Goal: Information Seeking & Learning: Learn about a topic

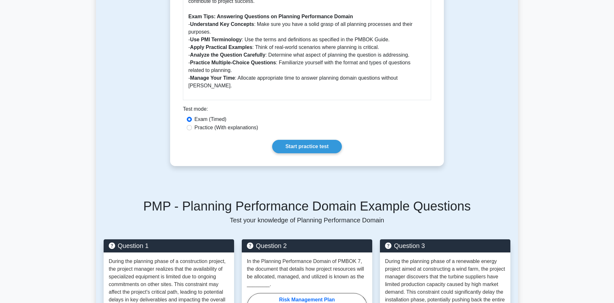
scroll to position [457, 0]
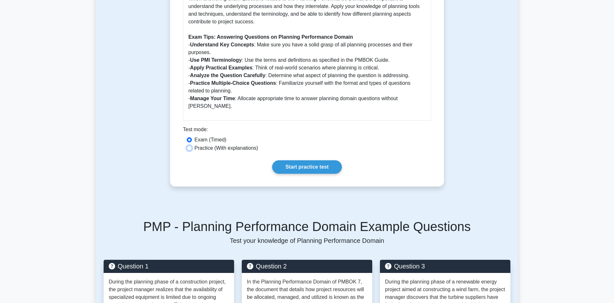
click at [189, 146] on input "Practice (With explanations)" at bounding box center [189, 148] width 5 height 5
radio input "true"
click at [312, 160] on link "Start practice test" at bounding box center [306, 166] width 69 height 13
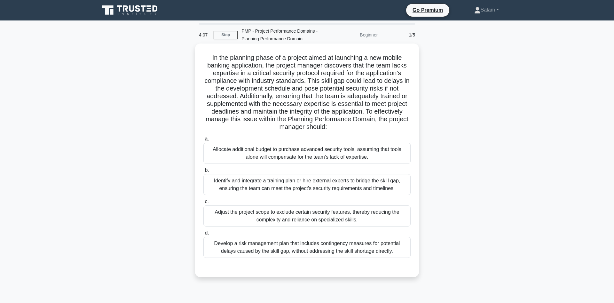
click at [349, 186] on div "Identify and integrate a training plan or hire external experts to bridge the s…" at bounding box center [306, 184] width 207 height 21
click at [203, 172] on input "b. Identify and integrate a training plan or hire external experts to bridge th…" at bounding box center [203, 170] width 0 height 4
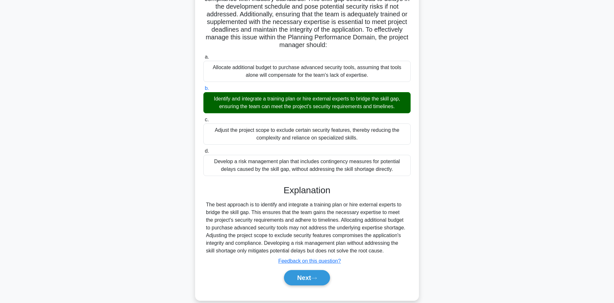
scroll to position [92, 0]
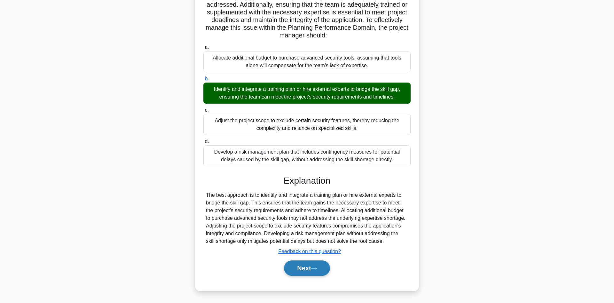
click at [305, 266] on button "Next" at bounding box center [307, 267] width 46 height 15
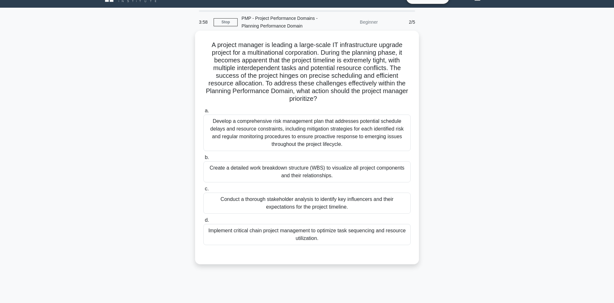
scroll to position [0, 0]
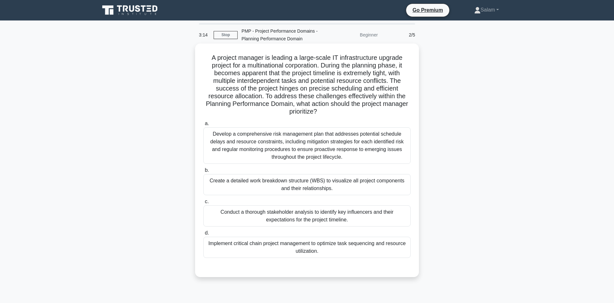
click at [322, 148] on div "Develop a comprehensive risk management plan that addresses potential schedule …" at bounding box center [306, 145] width 207 height 36
click at [203, 126] on input "a. Develop a comprehensive risk management plan that addresses potential schedu…" at bounding box center [203, 124] width 0 height 4
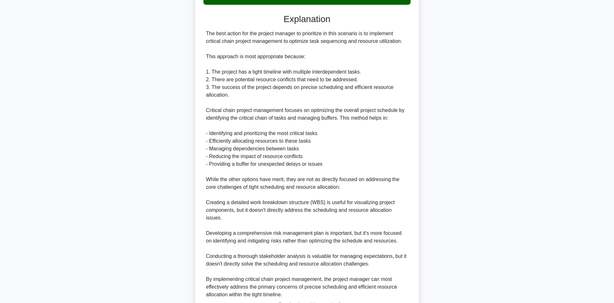
scroll to position [300, 0]
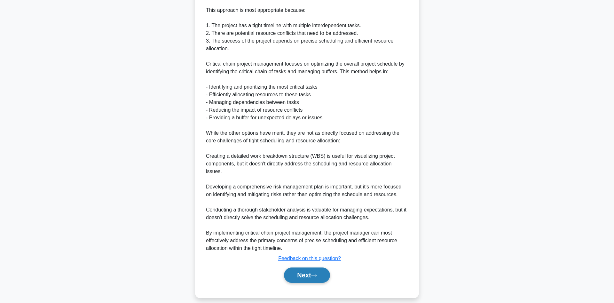
click at [306, 267] on button "Next" at bounding box center [307, 274] width 46 height 15
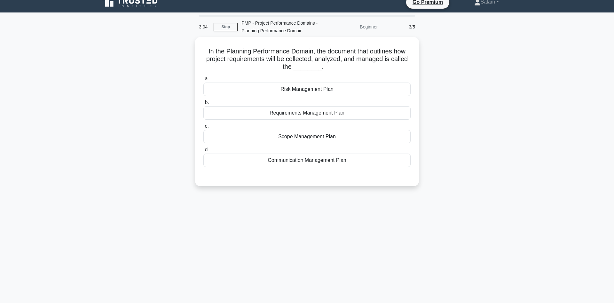
scroll to position [0, 0]
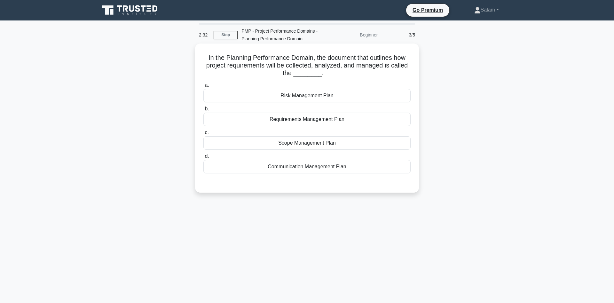
click at [323, 121] on div "Requirements Management Plan" at bounding box center [306, 119] width 207 height 13
click at [203, 111] on input "b. Requirements Management Plan" at bounding box center [203, 109] width 0 height 4
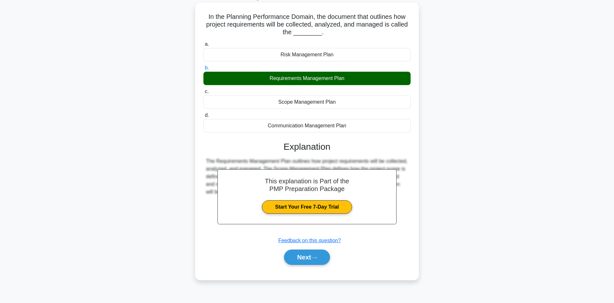
scroll to position [43, 0]
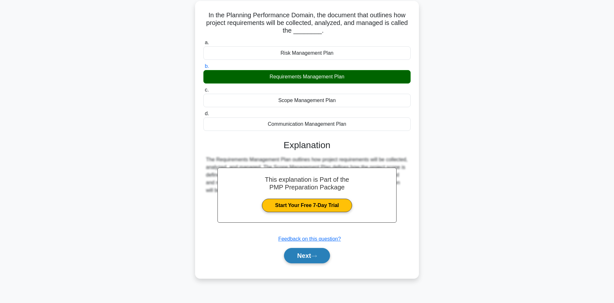
click at [313, 254] on button "Next" at bounding box center [307, 255] width 46 height 15
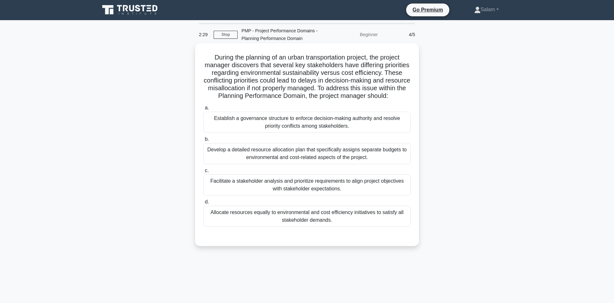
scroll to position [0, 0]
click at [321, 187] on div "Facilitate a stakeholder analysis and prioritize requirements to align project …" at bounding box center [306, 185] width 207 height 21
click at [203, 173] on input "c. Facilitate a stakeholder analysis and prioritize requirements to align proje…" at bounding box center [203, 171] width 0 height 4
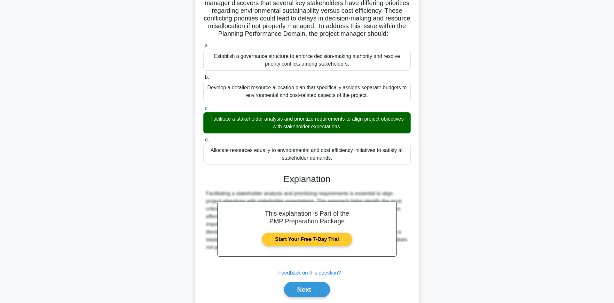
scroll to position [84, 0]
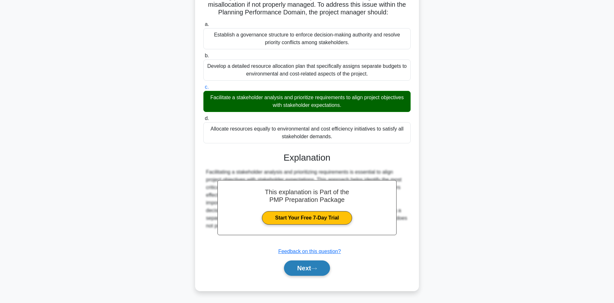
click at [310, 266] on button "Next" at bounding box center [307, 267] width 46 height 15
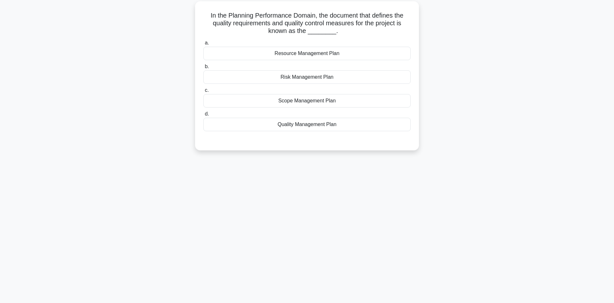
scroll to position [0, 0]
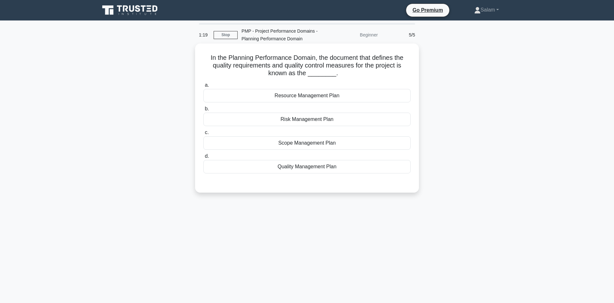
click at [310, 166] on div "Quality Management Plan" at bounding box center [306, 166] width 207 height 13
click at [203, 158] on input "d. Quality Management Plan" at bounding box center [203, 156] width 0 height 4
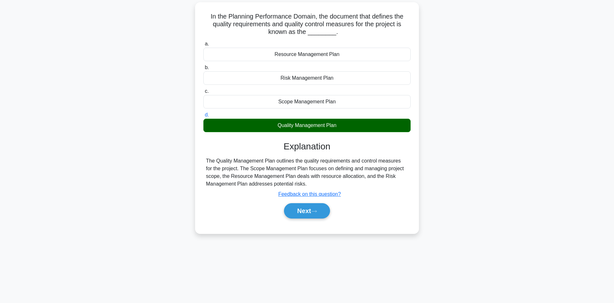
scroll to position [43, 0]
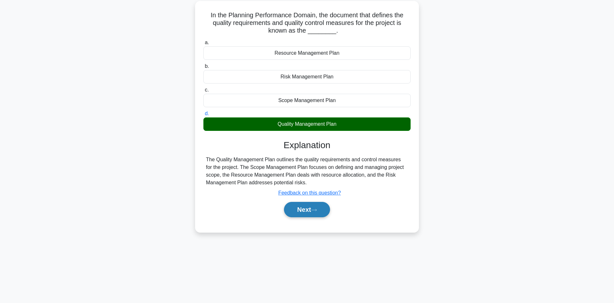
click at [307, 210] on button "Next" at bounding box center [307, 209] width 46 height 15
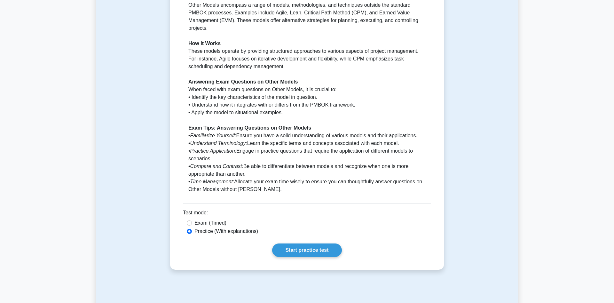
scroll to position [424, 0]
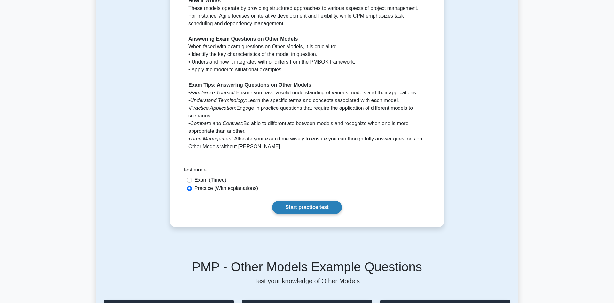
click at [306, 205] on link "Start practice test" at bounding box center [306, 207] width 69 height 13
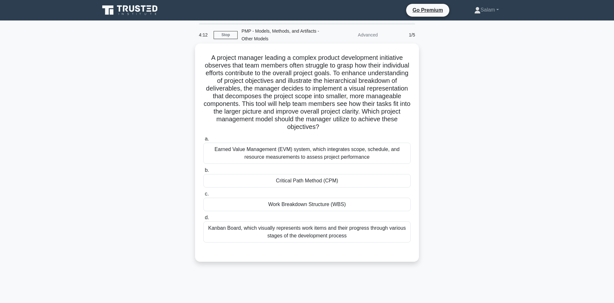
scroll to position [33, 0]
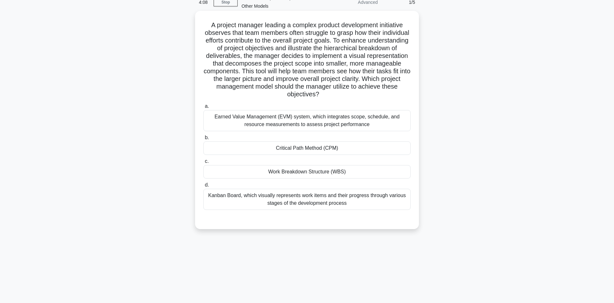
click at [314, 201] on div "Kanban Board, which visually represents work items and their progress through v…" at bounding box center [306, 199] width 207 height 21
click at [203, 187] on input "d. Kanban Board, which visually represents work items and their progress throug…" at bounding box center [203, 185] width 0 height 4
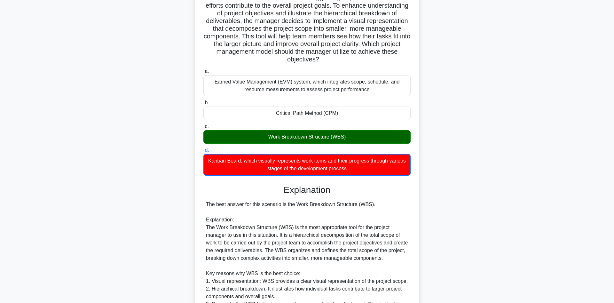
scroll to position [130, 0]
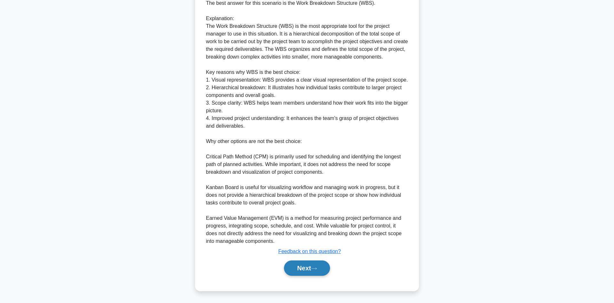
click at [299, 265] on button "Next" at bounding box center [307, 267] width 46 height 15
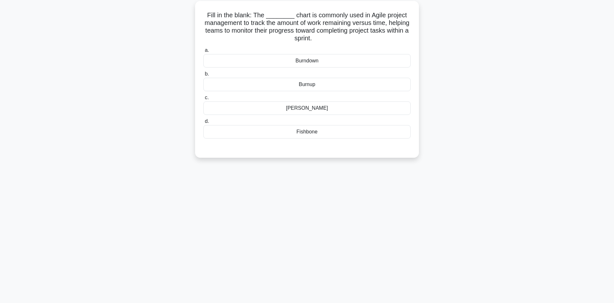
scroll to position [0, 0]
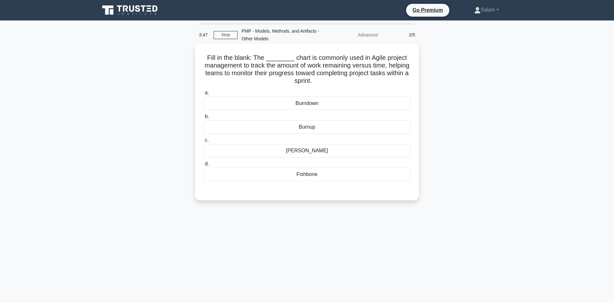
click at [318, 103] on div "Burndown" at bounding box center [306, 103] width 207 height 13
click at [203, 95] on input "a. [GEOGRAPHIC_DATA]" at bounding box center [203, 93] width 0 height 4
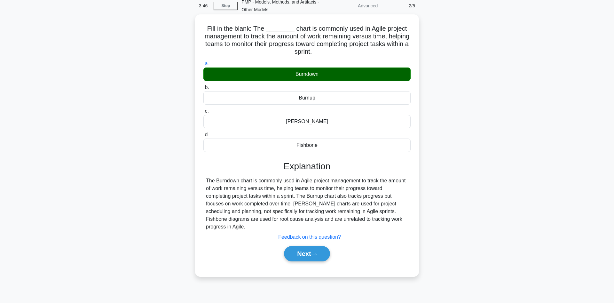
scroll to position [43, 0]
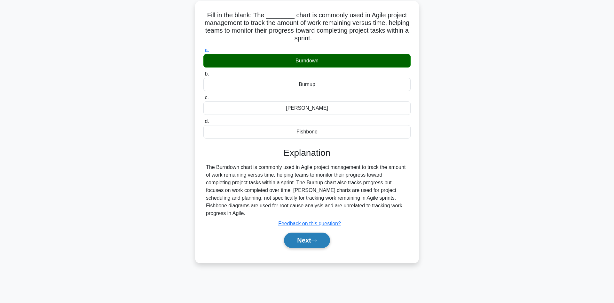
click at [312, 233] on button "Next" at bounding box center [307, 240] width 46 height 15
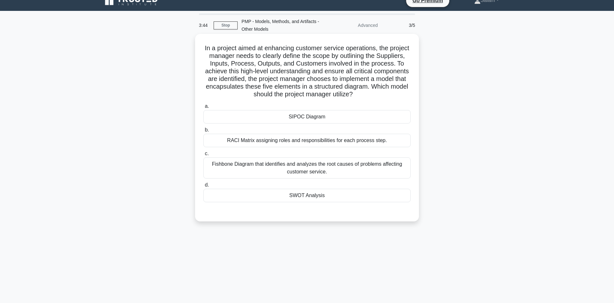
scroll to position [0, 0]
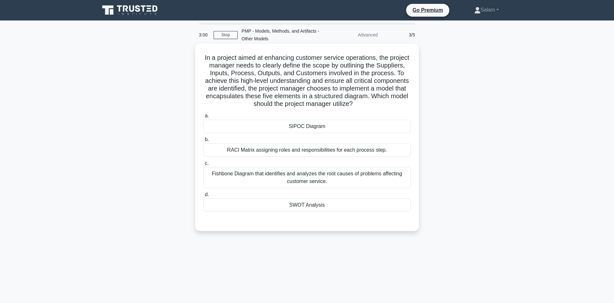
click at [315, 128] on div "SIPOC Diagram" at bounding box center [306, 126] width 207 height 13
click at [203, 118] on input "a. SIPOC Diagram" at bounding box center [203, 116] width 0 height 4
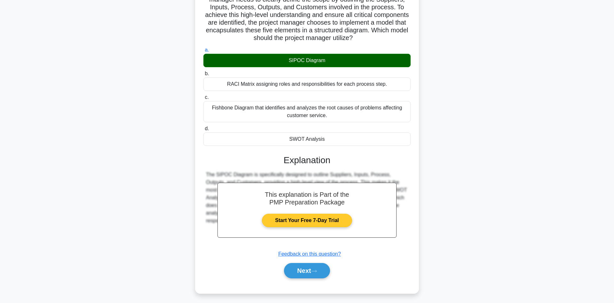
scroll to position [69, 0]
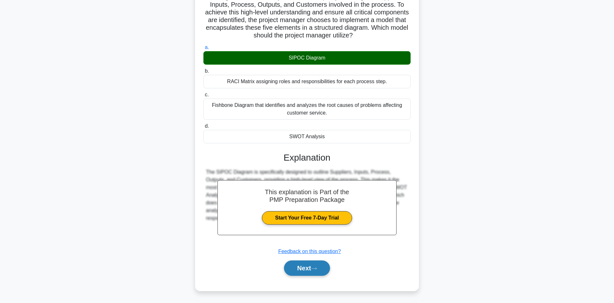
click at [301, 265] on button "Next" at bounding box center [307, 267] width 46 height 15
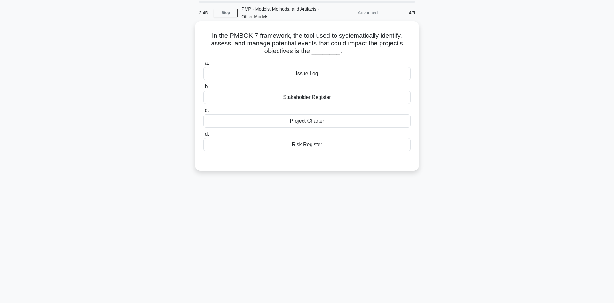
scroll to position [10, 0]
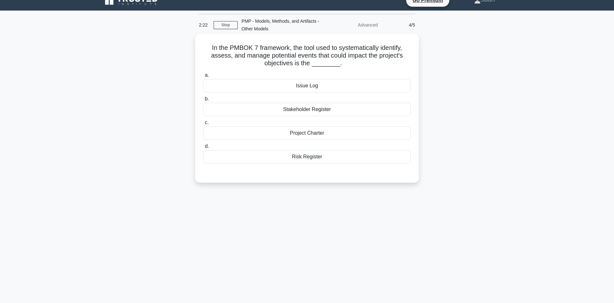
click at [315, 157] on div "Risk Register" at bounding box center [306, 156] width 207 height 13
click at [203, 148] on input "d. Risk Register" at bounding box center [203, 146] width 0 height 4
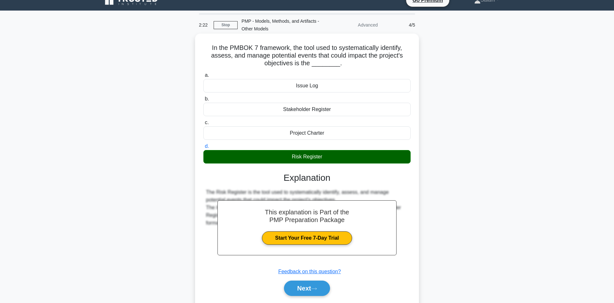
scroll to position [43, 0]
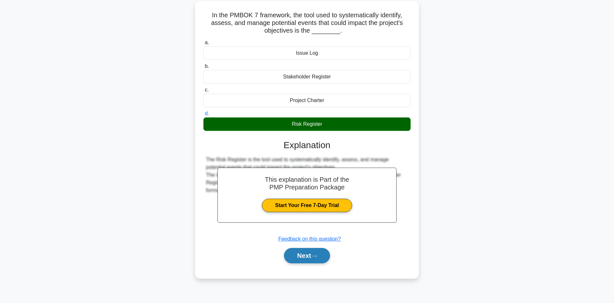
click at [304, 255] on button "Next" at bounding box center [307, 255] width 46 height 15
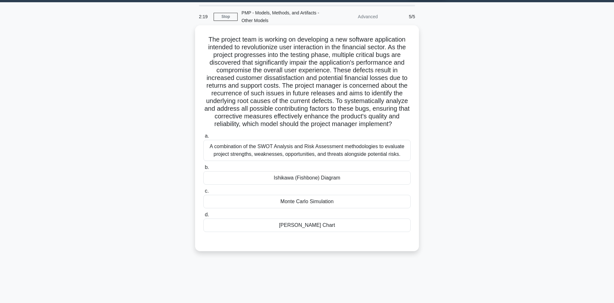
scroll to position [0, 0]
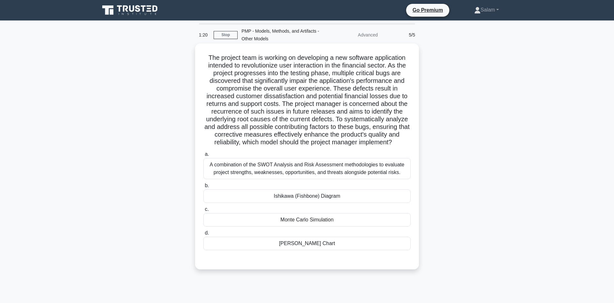
click at [321, 199] on div "Ishikawa (Fishbone) Diagram" at bounding box center [306, 195] width 207 height 13
click at [203, 188] on input "b. Ishikawa (Fishbone) Diagram" at bounding box center [203, 186] width 0 height 4
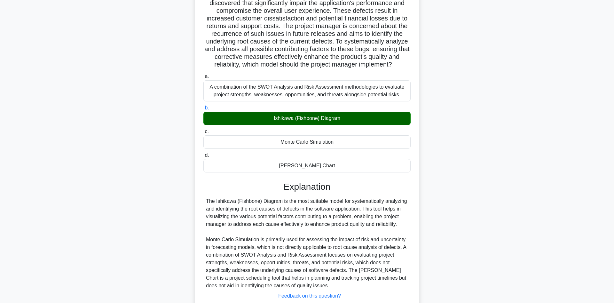
scroll to position [123, 0]
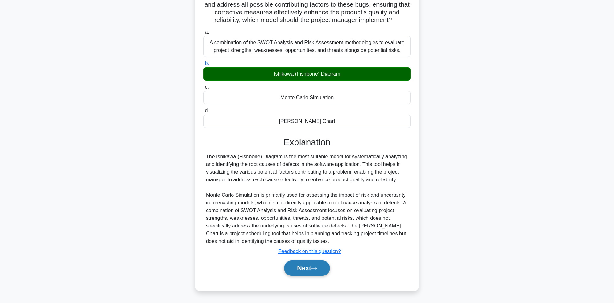
click at [309, 264] on button "Next" at bounding box center [307, 267] width 46 height 15
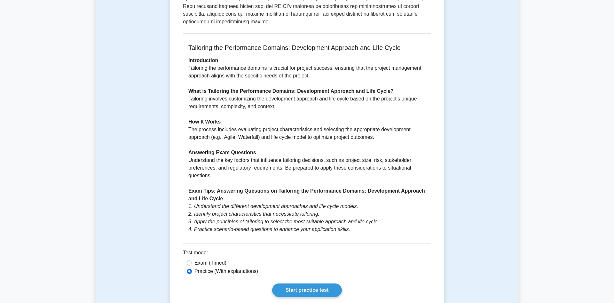
scroll to position [261, 0]
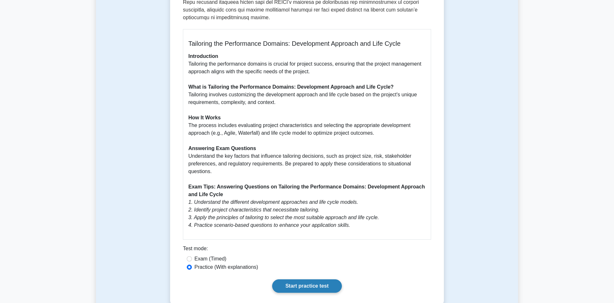
click at [311, 279] on link "Start practice test" at bounding box center [306, 285] width 69 height 13
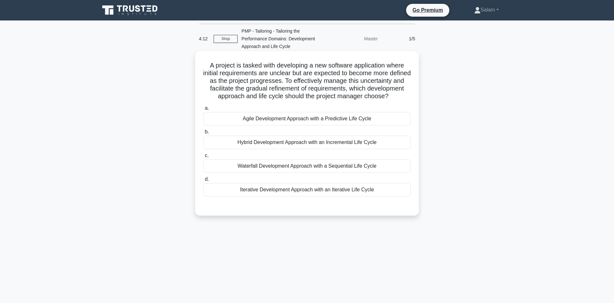
click at [285, 192] on div "Iterative Development Approach with an Iterative Life Cycle" at bounding box center [306, 189] width 207 height 13
click at [203, 181] on input "d. Iterative Development Approach with an Iterative Life Cycle" at bounding box center [203, 179] width 0 height 4
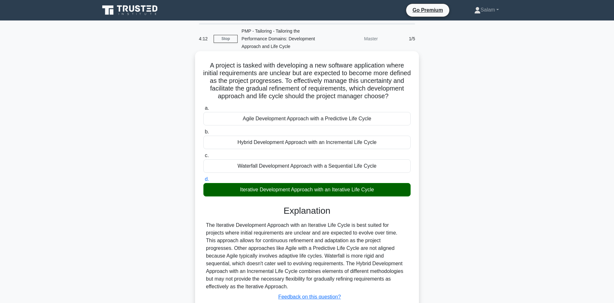
scroll to position [46, 0]
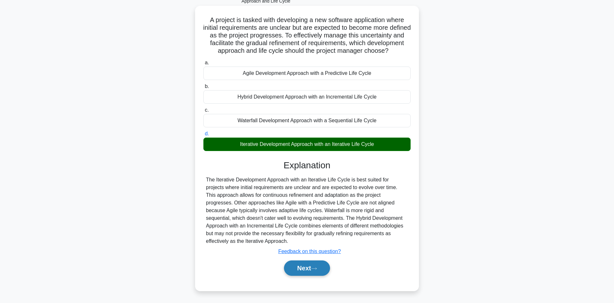
click at [313, 267] on button "Next" at bounding box center [307, 267] width 46 height 15
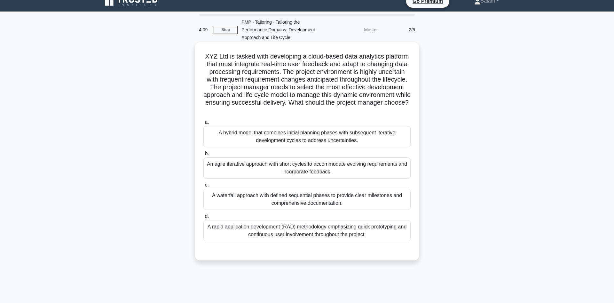
scroll to position [0, 0]
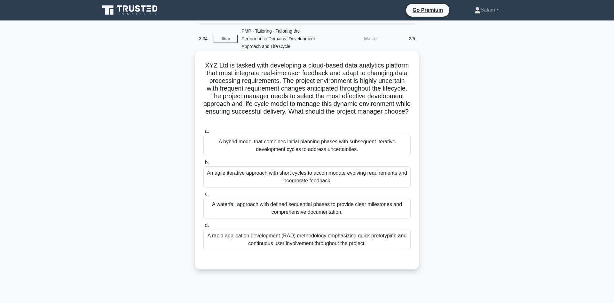
click at [315, 176] on div "An agile iterative approach with short cycles to accommodate evolving requireme…" at bounding box center [306, 176] width 207 height 21
click at [203, 165] on input "b. An agile iterative approach with short cycles to accommodate evolving requir…" at bounding box center [203, 163] width 0 height 4
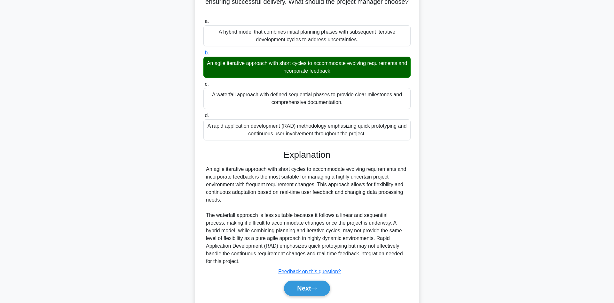
scroll to position [130, 0]
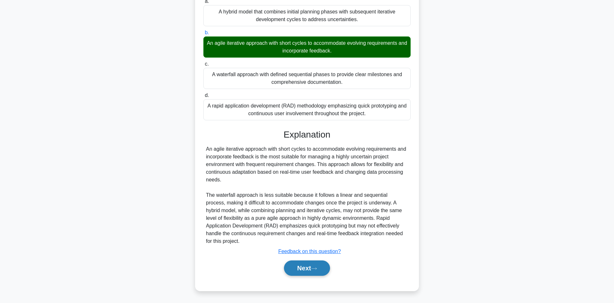
click at [308, 264] on button "Next" at bounding box center [307, 267] width 46 height 15
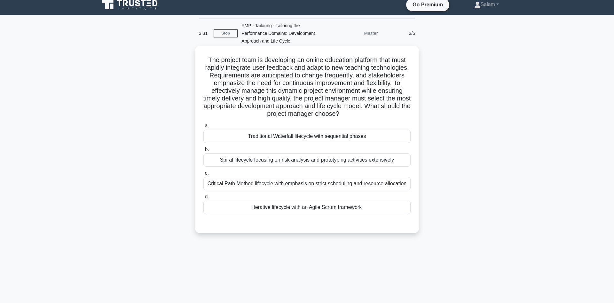
scroll to position [0, 0]
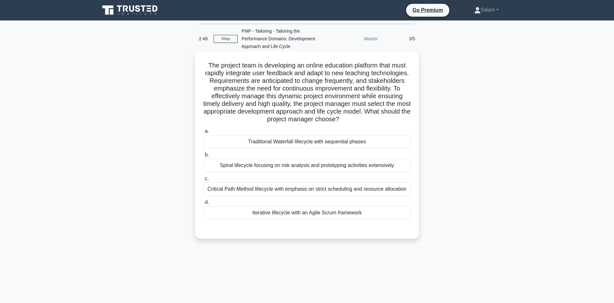
click at [307, 213] on div "Iterative lifecycle with an Agile Scrum framework" at bounding box center [306, 212] width 207 height 13
click at [203, 204] on input "d. Iterative lifecycle with an Agile Scrum framework" at bounding box center [203, 202] width 0 height 4
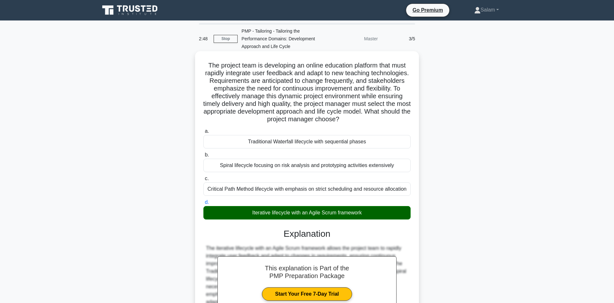
scroll to position [77, 0]
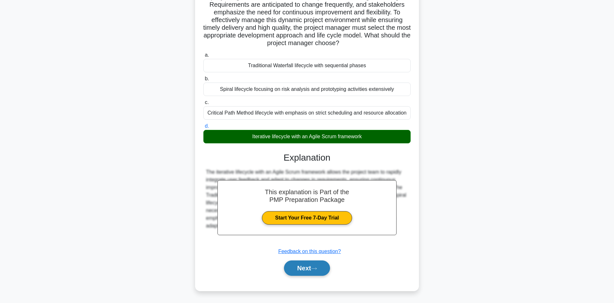
click at [307, 267] on button "Next" at bounding box center [307, 267] width 46 height 15
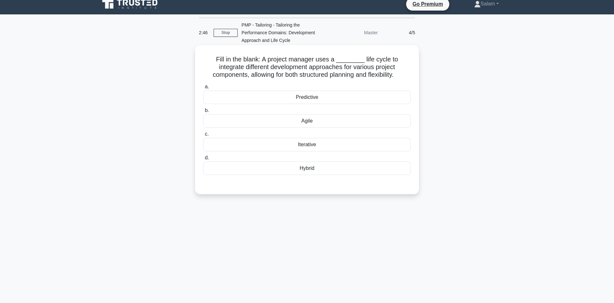
scroll to position [0, 0]
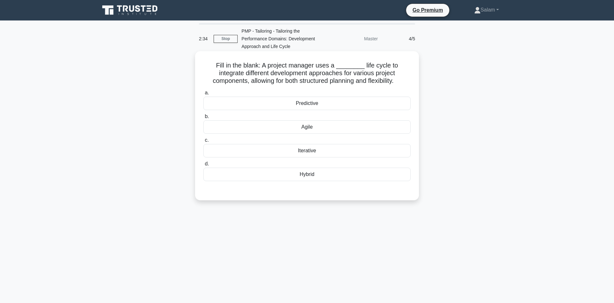
click at [314, 176] on div "Hybrid" at bounding box center [306, 174] width 207 height 13
click at [203, 166] on input "d. Hybrid" at bounding box center [203, 164] width 0 height 4
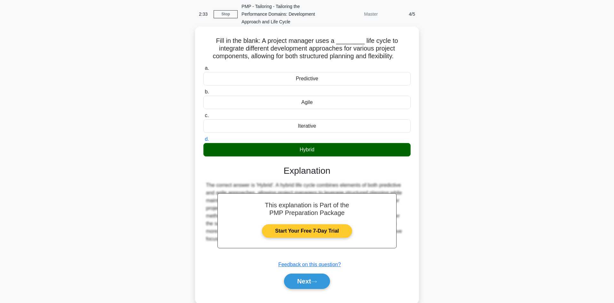
scroll to position [43, 0]
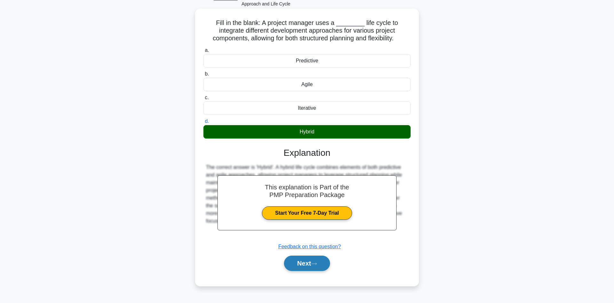
click at [304, 261] on button "Next" at bounding box center [307, 263] width 46 height 15
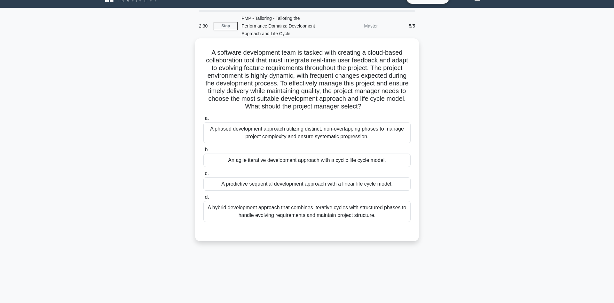
scroll to position [0, 0]
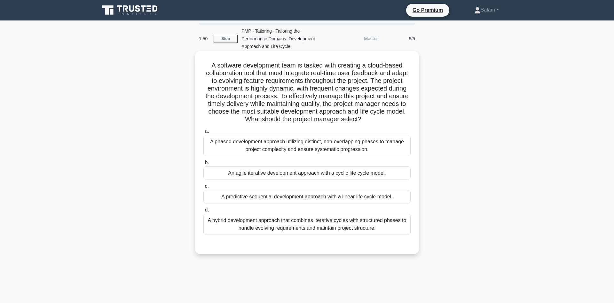
click at [342, 173] on div "An agile iterative development approach with a cyclic life cycle model." at bounding box center [306, 172] width 207 height 13
click at [203, 165] on input "b. An agile iterative development approach with a cyclic life cycle model." at bounding box center [203, 163] width 0 height 4
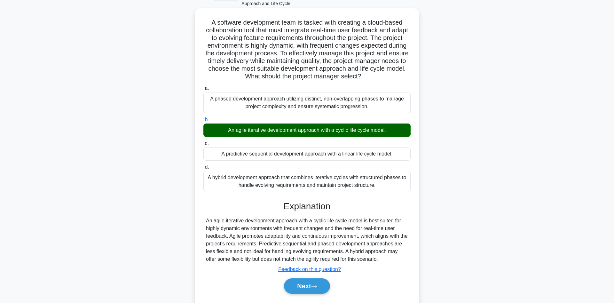
scroll to position [61, 0]
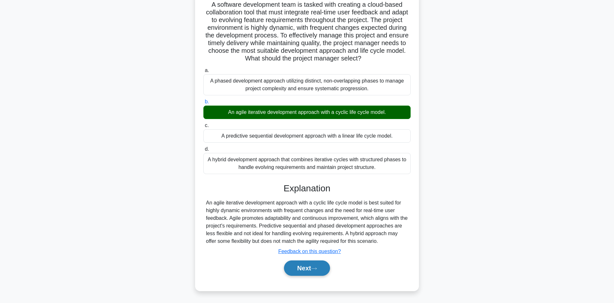
click at [309, 267] on button "Next" at bounding box center [307, 267] width 46 height 15
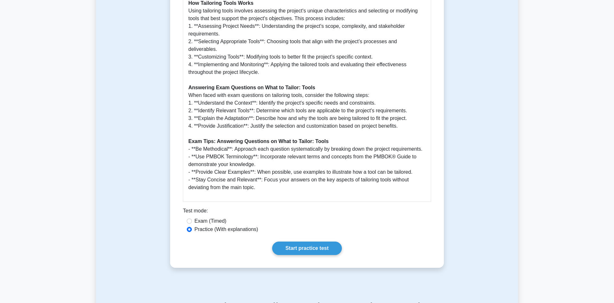
scroll to position [424, 0]
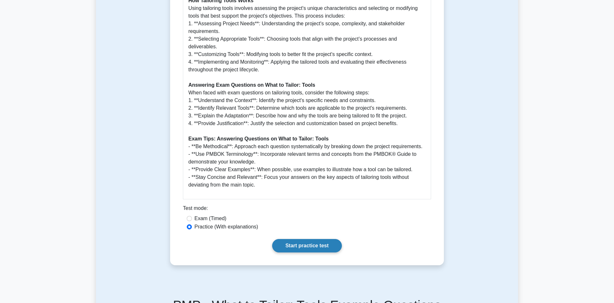
click at [304, 243] on link "Start practice test" at bounding box center [306, 245] width 69 height 13
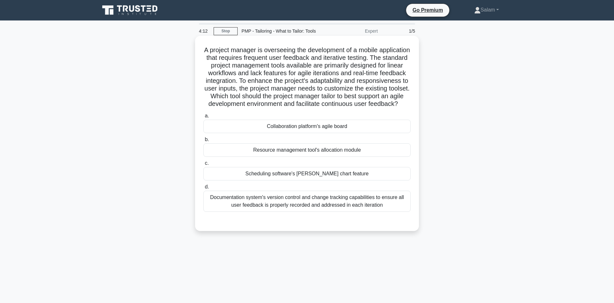
click at [314, 127] on div "Collaboration platform's agile board" at bounding box center [306, 126] width 207 height 13
click at [203, 118] on input "a. Collaboration platform's agile board" at bounding box center [203, 116] width 0 height 4
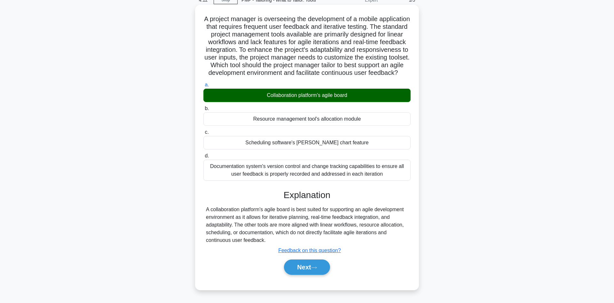
scroll to position [43, 0]
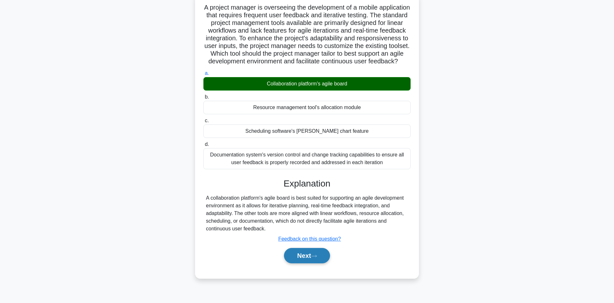
click at [311, 254] on button "Next" at bounding box center [307, 255] width 46 height 15
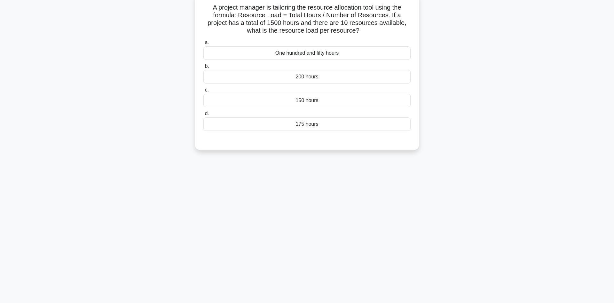
scroll to position [0, 0]
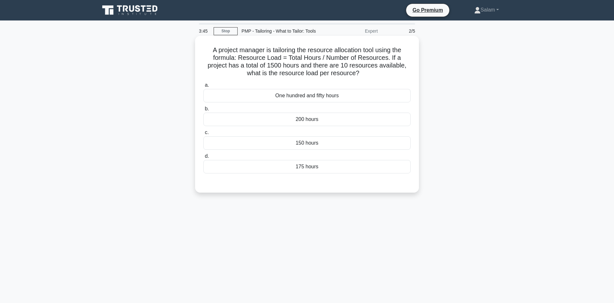
click at [323, 144] on div "150 hours" at bounding box center [306, 142] width 207 height 13
click at [203, 135] on input "c. 150 hours" at bounding box center [203, 132] width 0 height 4
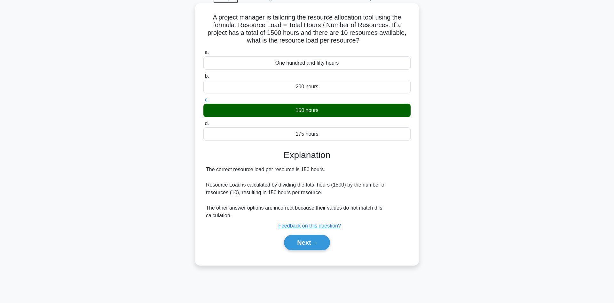
scroll to position [43, 0]
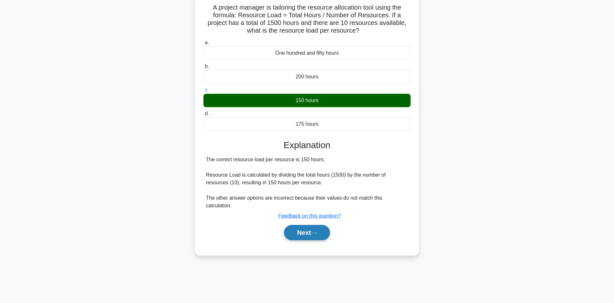
click at [313, 225] on button "Next" at bounding box center [307, 232] width 46 height 15
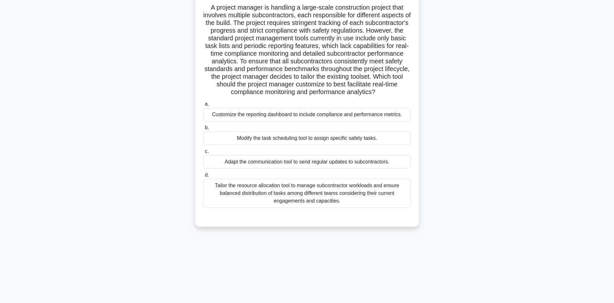
scroll to position [0, 0]
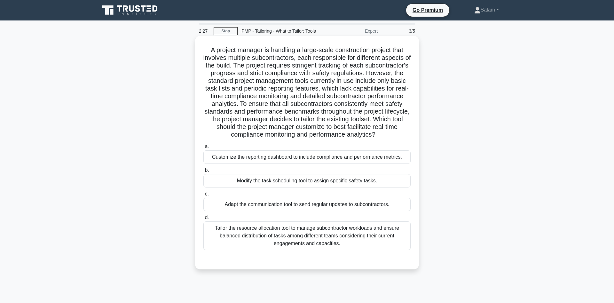
click at [315, 236] on div "Tailor the resource allocation tool to manage subcontractor workloads and ensur…" at bounding box center [306, 235] width 207 height 29
click at [203, 220] on input "d. Tailor the resource allocation tool to manage subcontractor workloads and en…" at bounding box center [203, 218] width 0 height 4
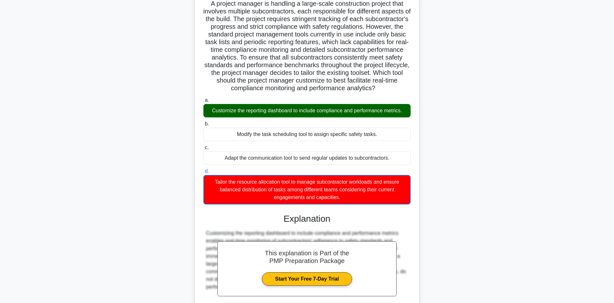
scroll to position [98, 0]
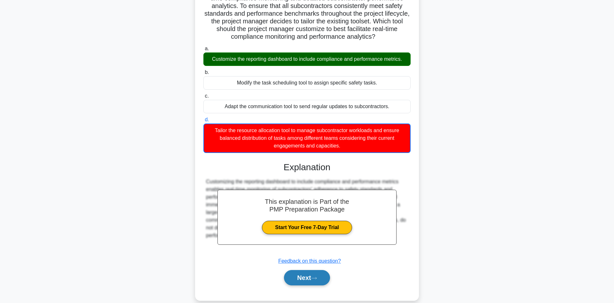
click at [307, 274] on button "Next" at bounding box center [307, 277] width 46 height 15
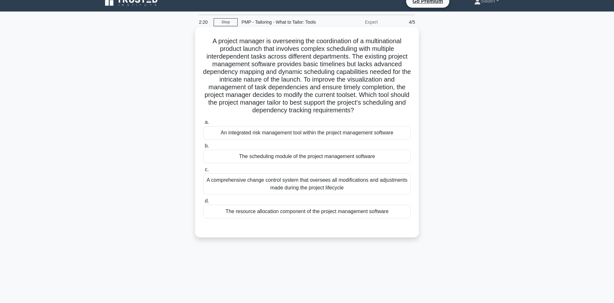
scroll to position [0, 0]
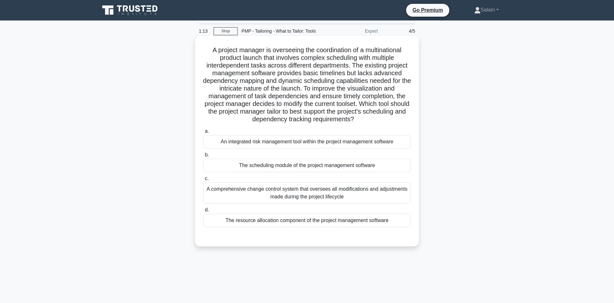
click at [315, 167] on div "The scheduling module of the project management software" at bounding box center [306, 165] width 207 height 13
click at [203, 157] on input "b. The scheduling module of the project management software" at bounding box center [203, 155] width 0 height 4
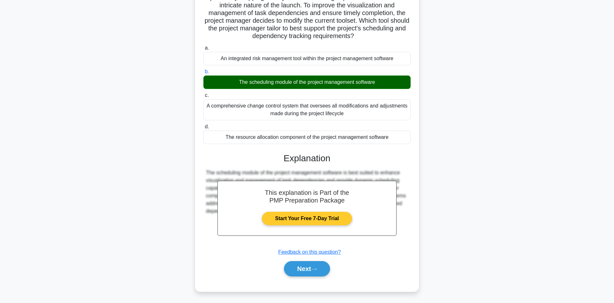
scroll to position [84, 0]
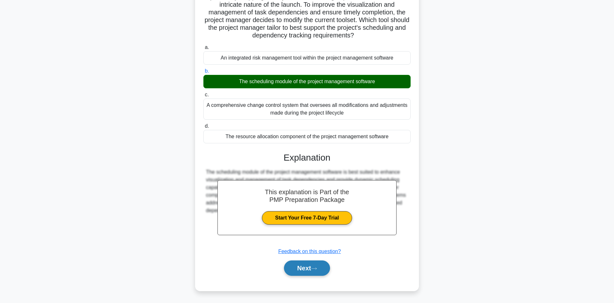
click at [309, 265] on button "Next" at bounding box center [307, 267] width 46 height 15
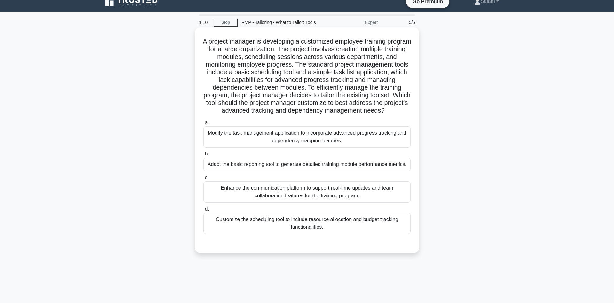
scroll to position [0, 0]
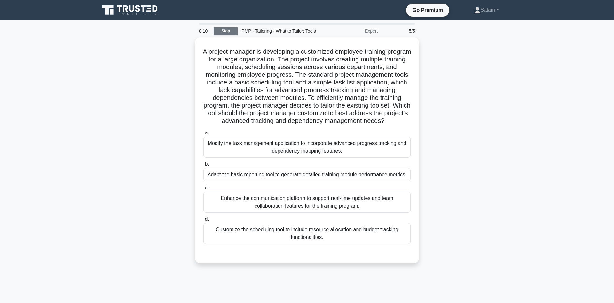
click at [226, 28] on link "Stop" at bounding box center [226, 31] width 24 height 8
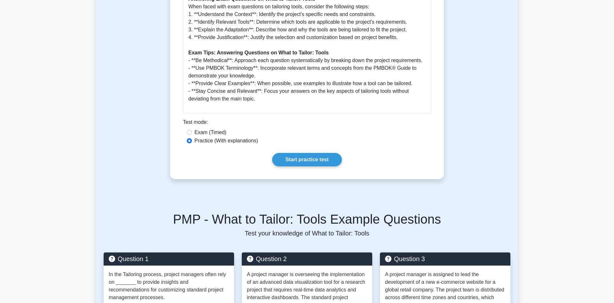
scroll to position [587, 0]
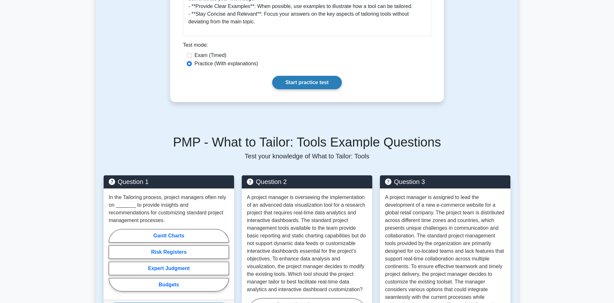
click at [305, 80] on link "Start practice test" at bounding box center [306, 82] width 69 height 13
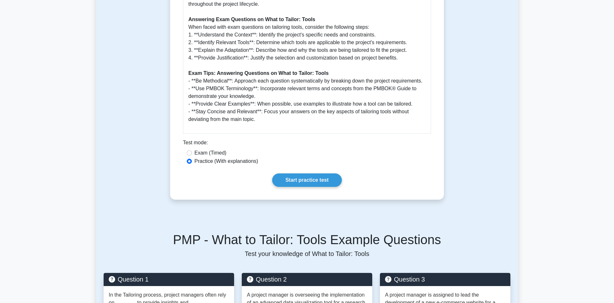
scroll to position [522, 0]
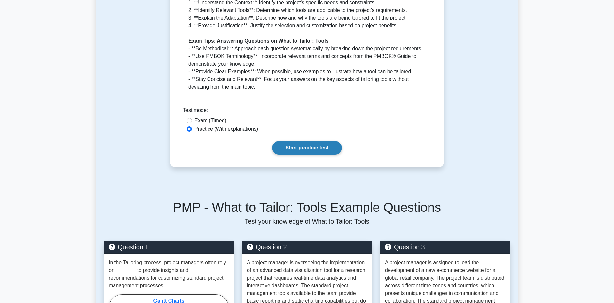
click at [304, 146] on link "Start practice test" at bounding box center [306, 147] width 69 height 13
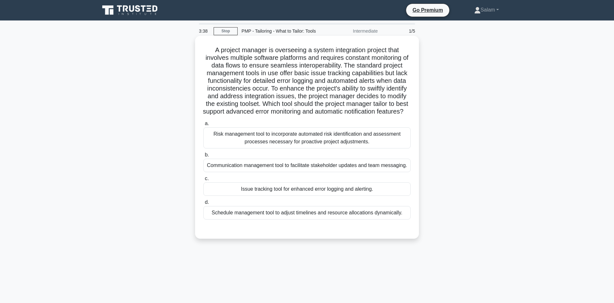
click at [336, 172] on div "Communication management tool to facilitate stakeholder updates and team messag…" at bounding box center [306, 165] width 207 height 13
click at [203, 157] on input "b. Communication management tool to facilitate stakeholder updates and team mes…" at bounding box center [203, 155] width 0 height 4
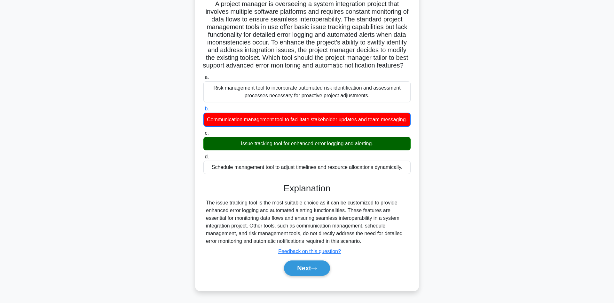
scroll to position [54, 0]
click at [309, 267] on button "Next" at bounding box center [307, 267] width 46 height 15
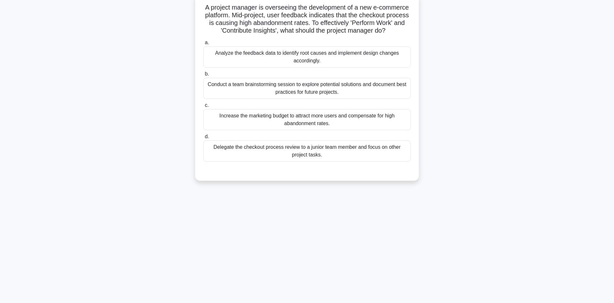
scroll to position [0, 0]
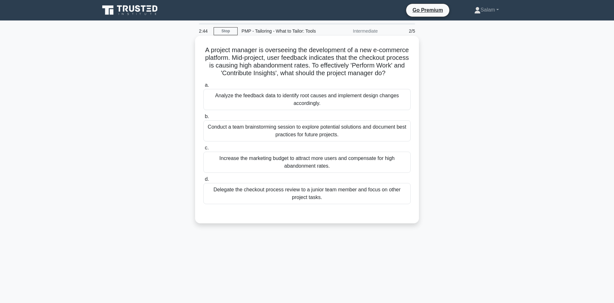
click at [305, 98] on div "Analyze the feedback data to identify root causes and implement design changes …" at bounding box center [306, 99] width 207 height 21
click at [203, 87] on input "a. Analyze the feedback data to identify root causes and implement design chang…" at bounding box center [203, 85] width 0 height 4
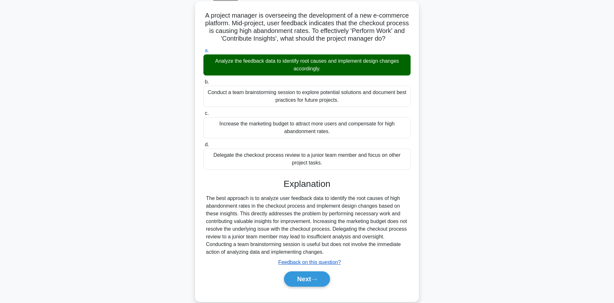
scroll to position [46, 0]
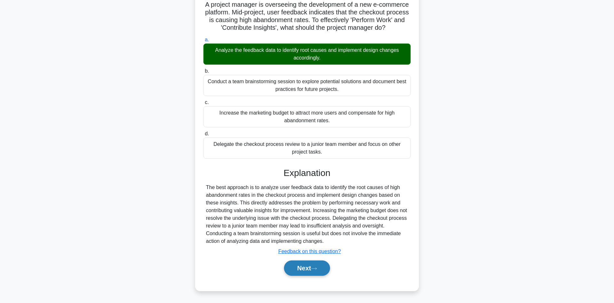
click at [304, 265] on button "Next" at bounding box center [307, 267] width 46 height 15
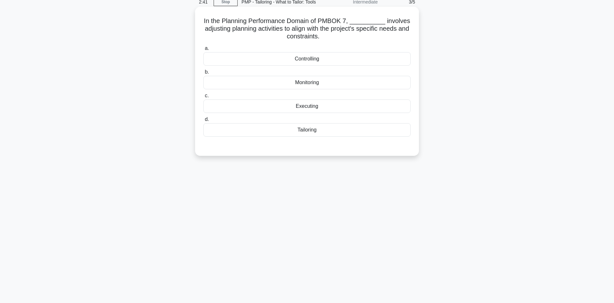
scroll to position [0, 0]
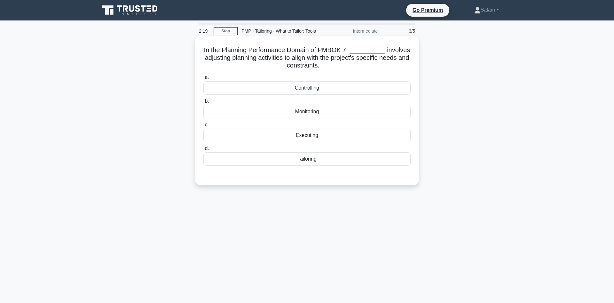
click at [320, 161] on div "Tailoring" at bounding box center [306, 158] width 207 height 13
click at [203, 151] on input "d. Tailoring" at bounding box center [203, 148] width 0 height 4
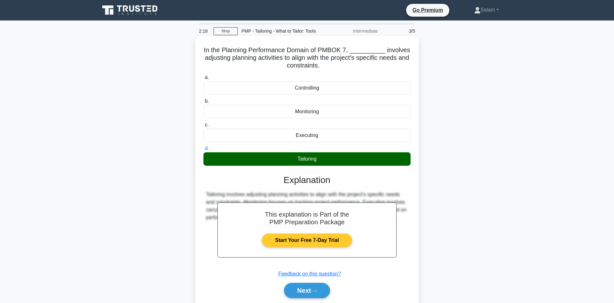
scroll to position [43, 0]
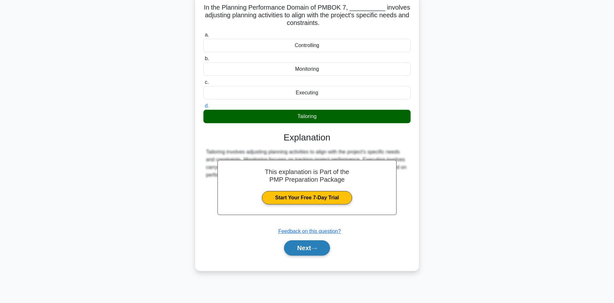
click at [307, 247] on button "Next" at bounding box center [307, 247] width 46 height 15
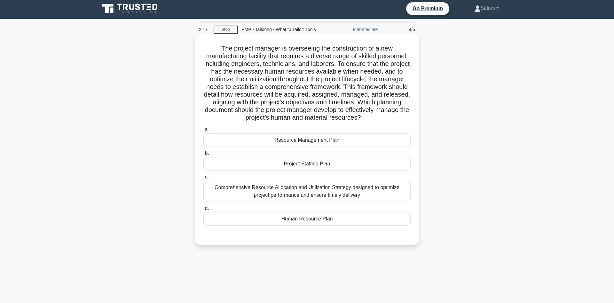
scroll to position [0, 0]
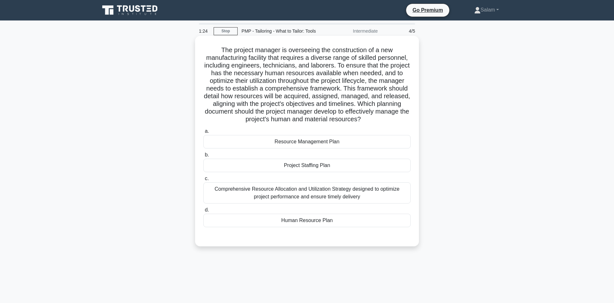
click at [317, 198] on div "Comprehensive Resource Allocation and Utilization Strategy designed to optimize…" at bounding box center [306, 192] width 207 height 21
click at [203, 181] on input "c. Comprehensive Resource Allocation and Utilization Strategy designed to optim…" at bounding box center [203, 179] width 0 height 4
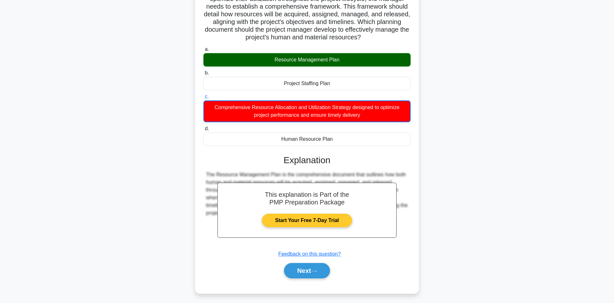
scroll to position [85, 0]
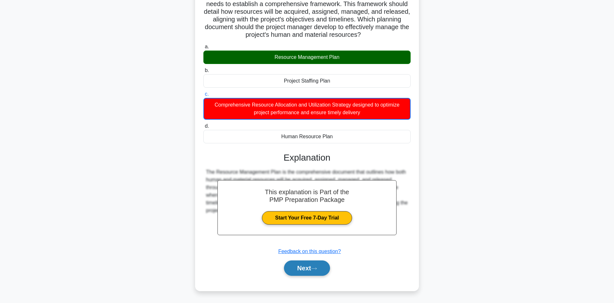
click at [306, 265] on button "Next" at bounding box center [307, 267] width 46 height 15
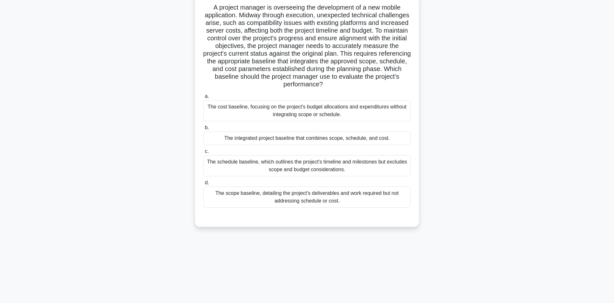
scroll to position [0, 0]
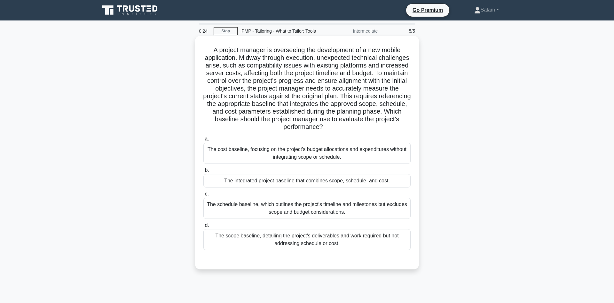
click at [320, 182] on div "The integrated project baseline that combines scope, schedule, and cost." at bounding box center [306, 180] width 207 height 13
click at [203, 172] on input "b. The integrated project baseline that combines scope, schedule, and cost." at bounding box center [203, 170] width 0 height 4
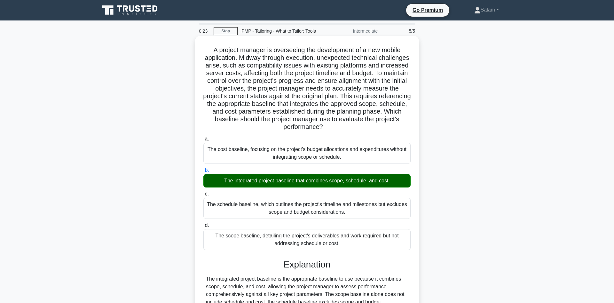
scroll to position [77, 0]
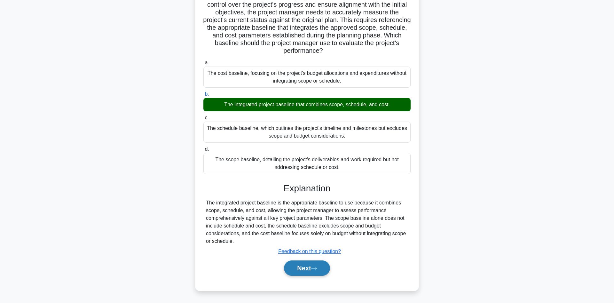
click at [312, 263] on button "Next" at bounding box center [307, 267] width 46 height 15
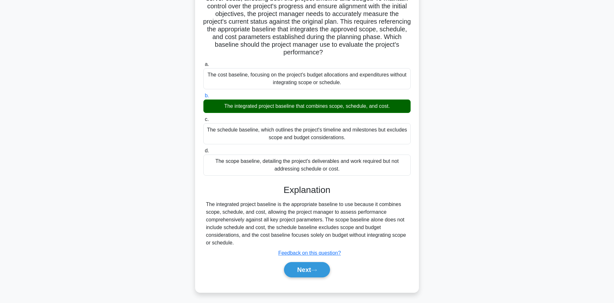
scroll to position [43, 0]
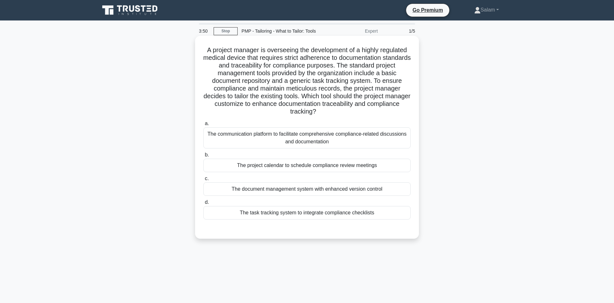
click at [299, 213] on div "The task tracking system to integrate compliance checklists" at bounding box center [306, 212] width 207 height 13
click at [203, 204] on input "d. The task tracking system to integrate compliance checklists" at bounding box center [203, 202] width 0 height 4
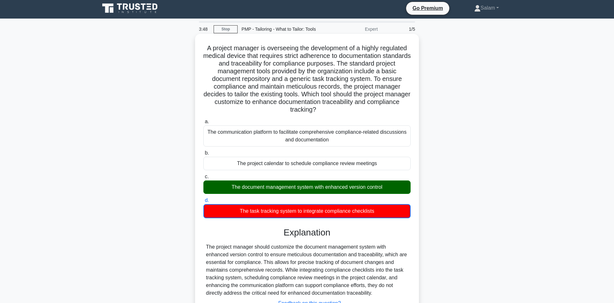
scroll to position [54, 0]
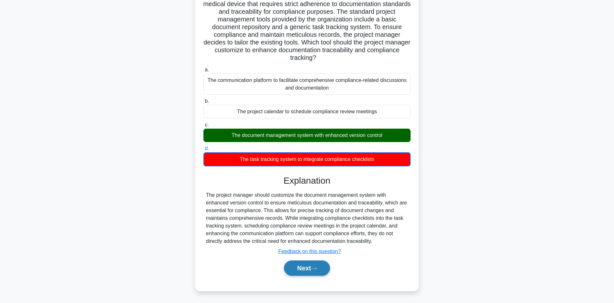
click at [311, 265] on button "Next" at bounding box center [307, 267] width 46 height 15
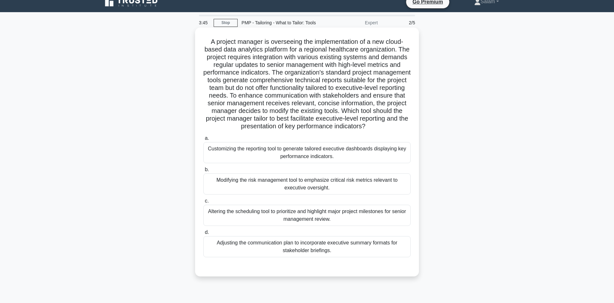
scroll to position [0, 0]
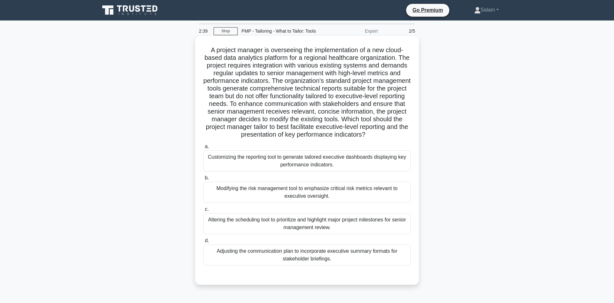
click at [339, 160] on div "Customizing the reporting tool to generate tailored executive dashboards displa…" at bounding box center [306, 160] width 207 height 21
click at [203, 149] on input "a. Customizing the reporting tool to generate tailored executive dashboards dis…" at bounding box center [203, 147] width 0 height 4
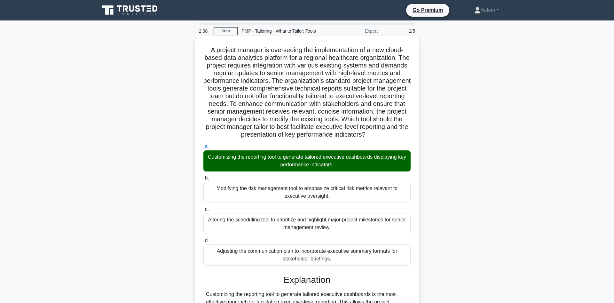
scroll to position [92, 0]
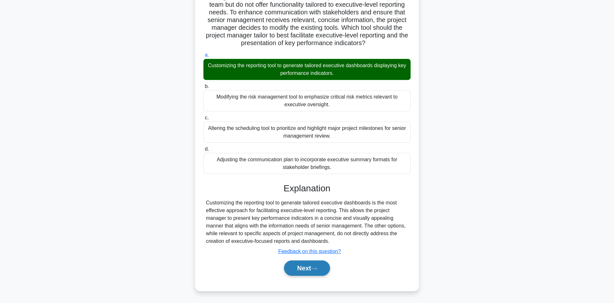
click at [303, 265] on button "Next" at bounding box center [307, 267] width 46 height 15
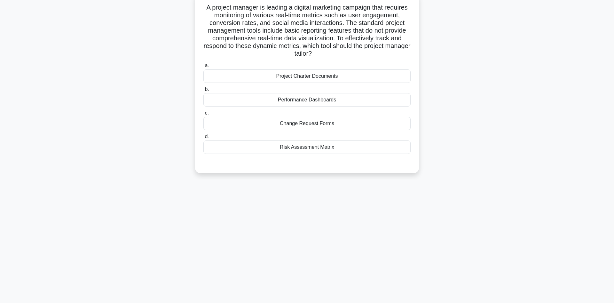
scroll to position [0, 0]
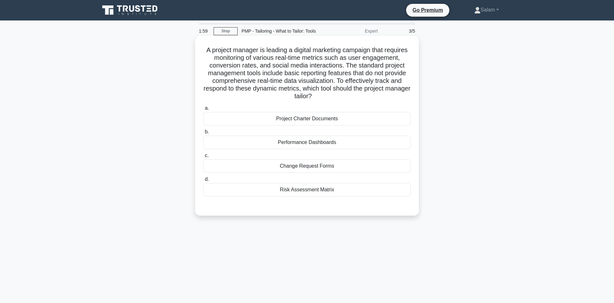
click at [308, 143] on div "Performance Dashboards" at bounding box center [306, 142] width 207 height 13
click at [203, 134] on input "b. Performance Dashboards" at bounding box center [203, 132] width 0 height 4
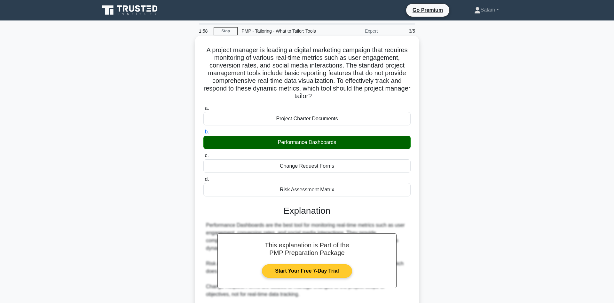
scroll to position [77, 0]
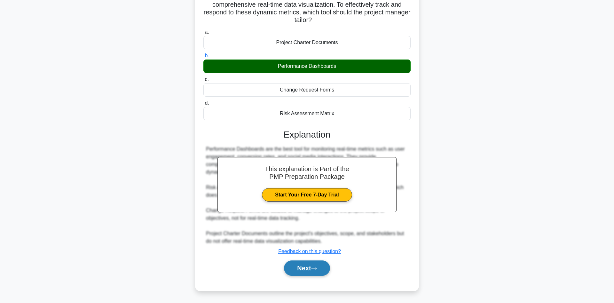
click at [308, 266] on button "Next" at bounding box center [307, 267] width 46 height 15
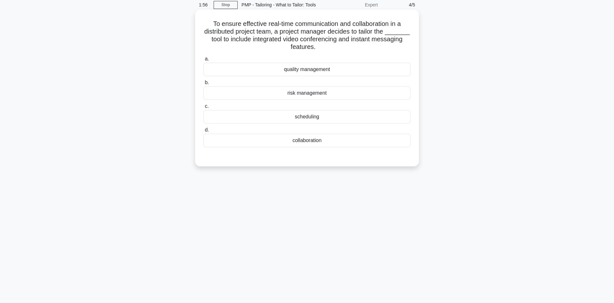
scroll to position [0, 0]
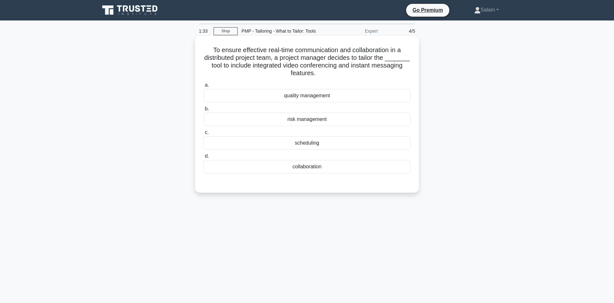
click at [308, 167] on div "collaboration" at bounding box center [306, 166] width 207 height 13
click at [203, 158] on input "d. collaboration" at bounding box center [203, 156] width 0 height 4
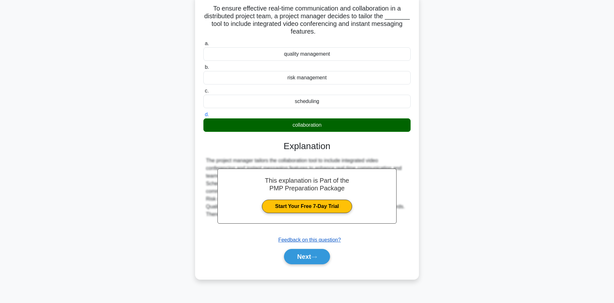
scroll to position [43, 0]
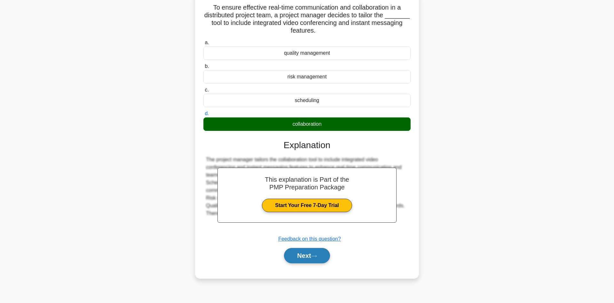
click at [307, 253] on button "Next" at bounding box center [307, 255] width 46 height 15
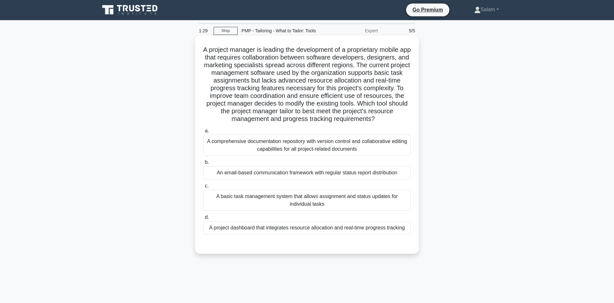
scroll to position [0, 0]
click at [319, 201] on div "A basic task management system that allows assignment and status updates for in…" at bounding box center [306, 200] width 207 height 21
click at [203, 188] on input "c. A basic task management system that allows assignment and status updates for…" at bounding box center [203, 186] width 0 height 4
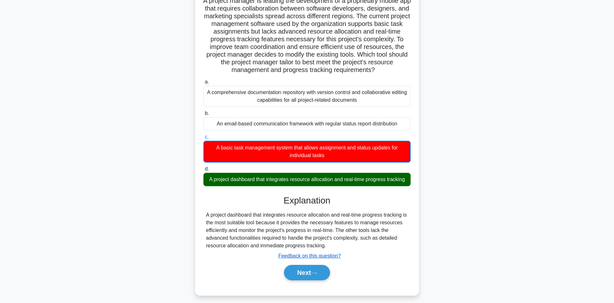
scroll to position [54, 0]
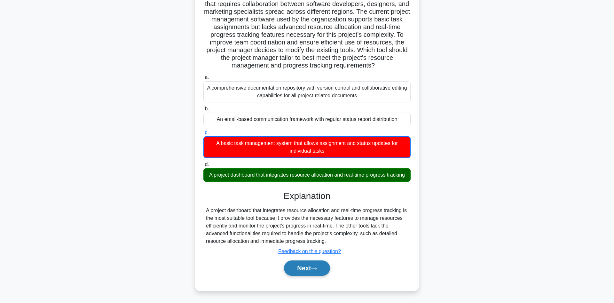
click at [317, 264] on button "Next" at bounding box center [307, 267] width 46 height 15
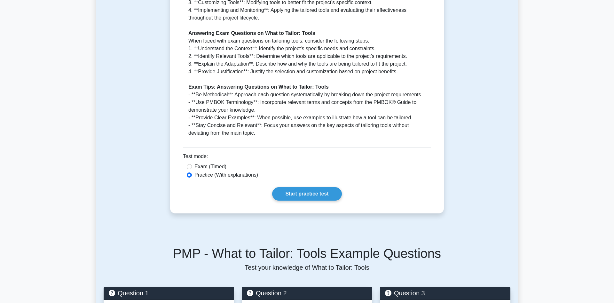
scroll to position [522, 0]
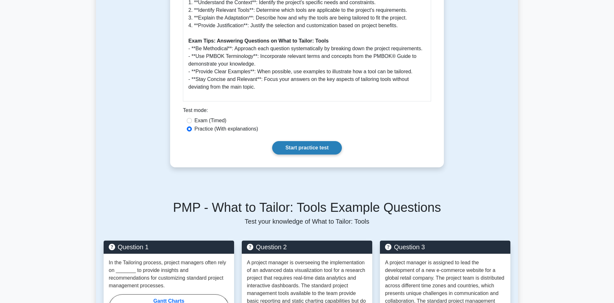
click at [295, 143] on link "Start practice test" at bounding box center [306, 147] width 69 height 13
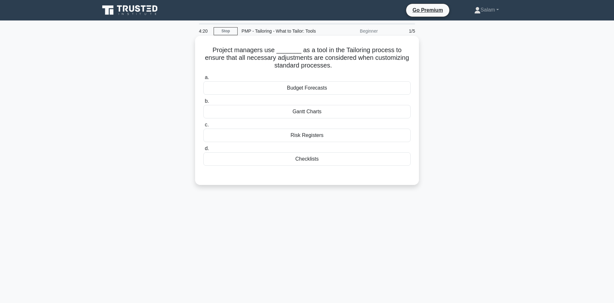
click at [317, 111] on div "Gantt Charts" at bounding box center [306, 111] width 207 height 13
click at [203, 103] on input "b. Gantt Charts" at bounding box center [203, 101] width 0 height 4
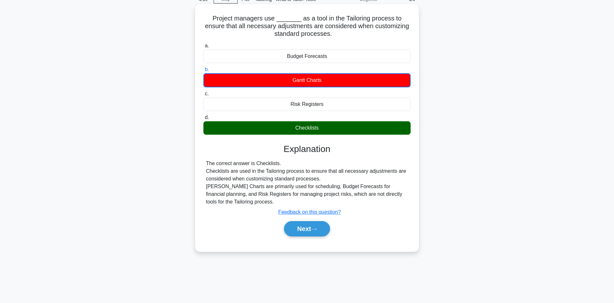
scroll to position [43, 0]
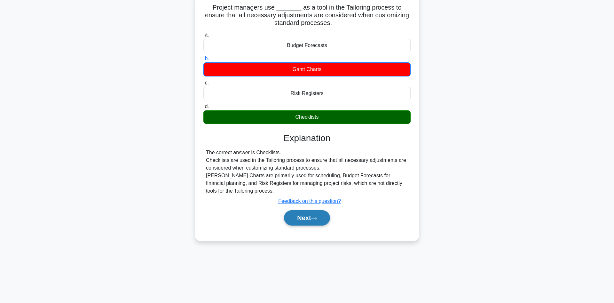
click at [312, 217] on button "Next" at bounding box center [307, 217] width 46 height 15
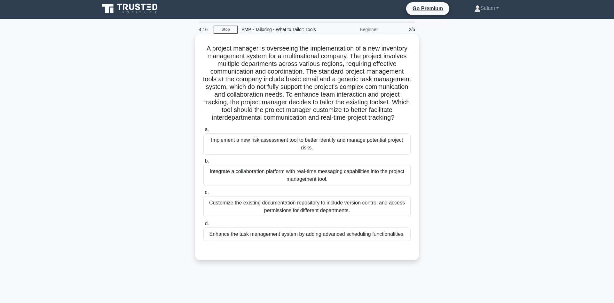
scroll to position [0, 0]
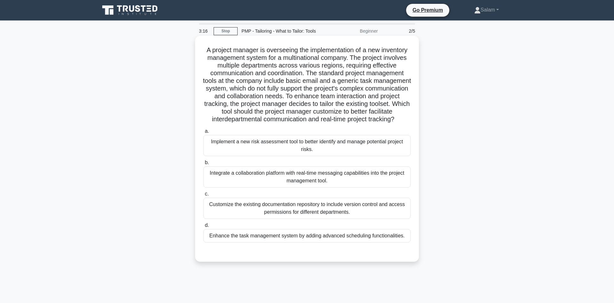
click at [305, 176] on div "Integrate a collaboration platform with real-time messaging capabilities into t…" at bounding box center [306, 176] width 207 height 21
click at [203, 165] on input "b. Integrate a collaboration platform with real-time messaging capabilities int…" at bounding box center [203, 163] width 0 height 4
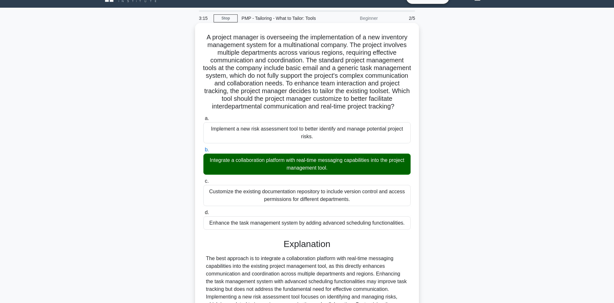
scroll to position [100, 0]
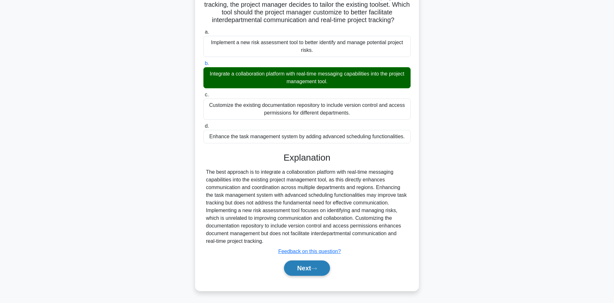
click at [310, 264] on button "Next" at bounding box center [307, 267] width 46 height 15
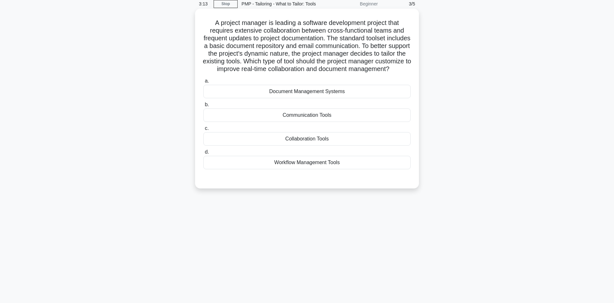
scroll to position [0, 0]
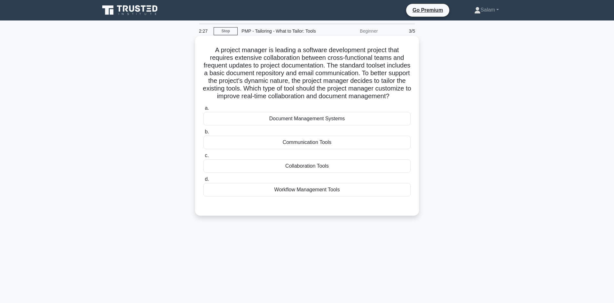
click at [326, 149] on div "Communication Tools" at bounding box center [306, 142] width 207 height 13
click at [203, 134] on input "b. Communication Tools" at bounding box center [203, 132] width 0 height 4
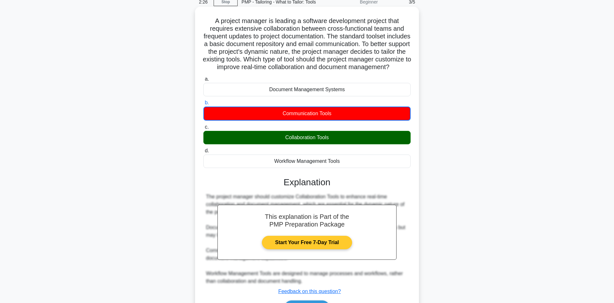
scroll to position [77, 0]
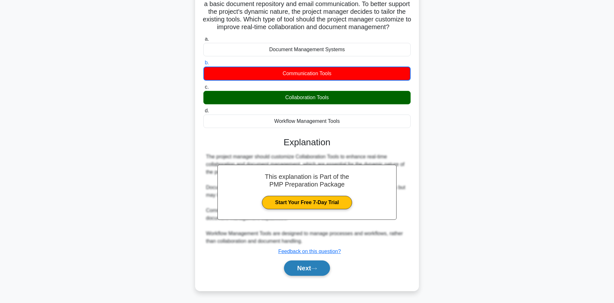
click at [307, 264] on button "Next" at bounding box center [307, 267] width 46 height 15
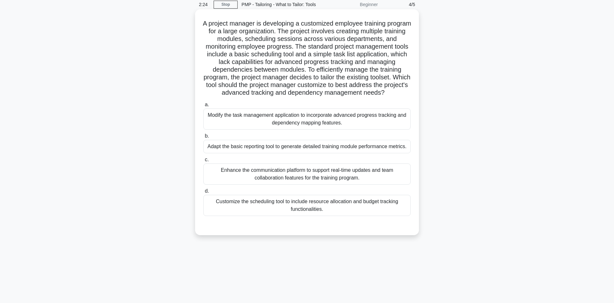
scroll to position [0, 0]
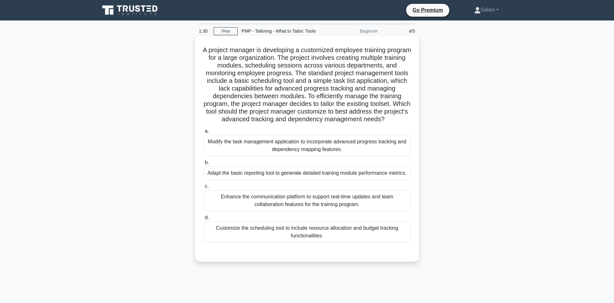
click at [318, 208] on div "Enhance the communication platform to support real-time updates and team collab…" at bounding box center [306, 200] width 207 height 21
click at [203, 188] on input "c. Enhance the communication platform to support real-time updates and team col…" at bounding box center [203, 186] width 0 height 4
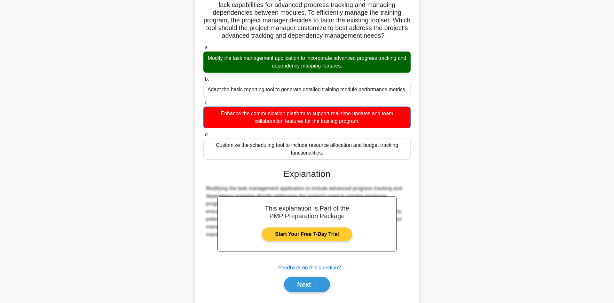
scroll to position [98, 0]
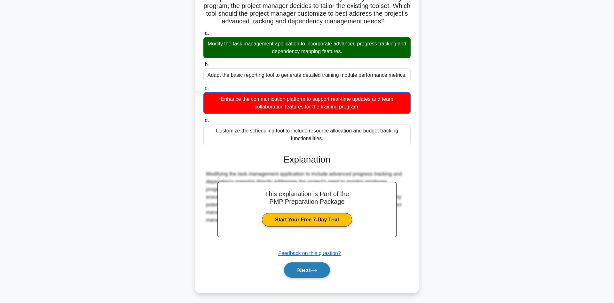
click at [306, 276] on button "Next" at bounding box center [307, 269] width 46 height 15
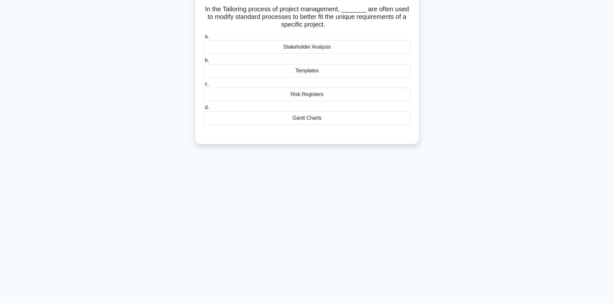
scroll to position [0, 0]
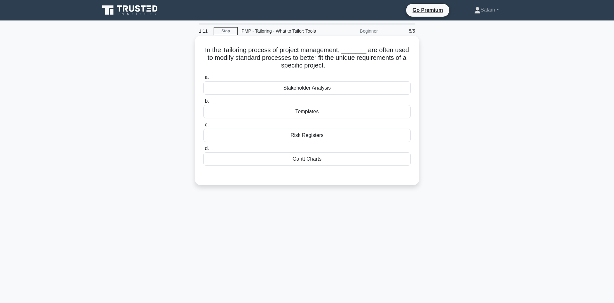
click at [323, 113] on div "Templates" at bounding box center [306, 111] width 207 height 13
click at [203, 103] on input "b. Templates" at bounding box center [203, 101] width 0 height 4
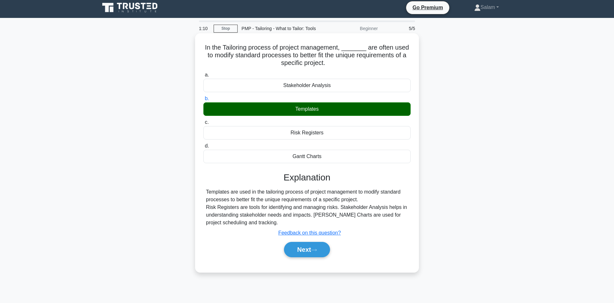
scroll to position [43, 0]
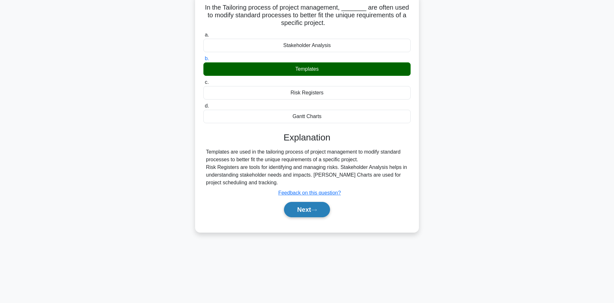
click at [302, 210] on button "Next" at bounding box center [307, 209] width 46 height 15
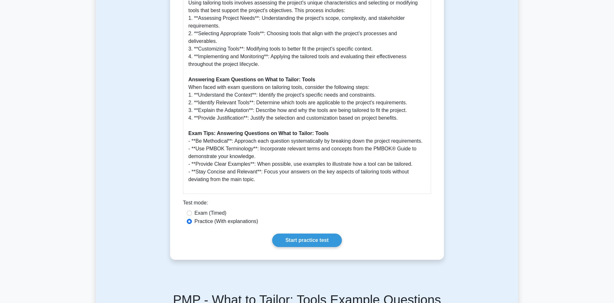
scroll to position [457, 0]
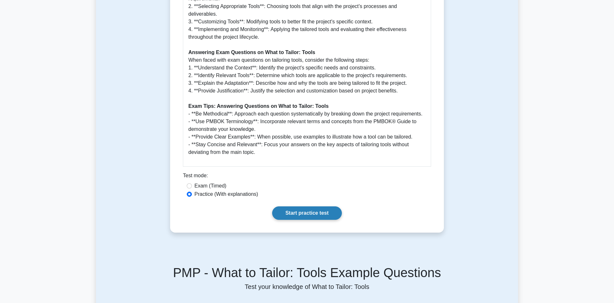
click at [317, 210] on link "Start practice test" at bounding box center [306, 212] width 69 height 13
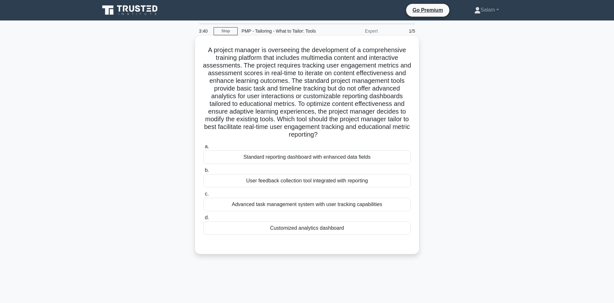
click at [338, 203] on div "Advanced task management system with user tracking capabilities" at bounding box center [306, 204] width 207 height 13
click at [203, 196] on input "c. Advanced task management system with user tracking capabilities" at bounding box center [203, 194] width 0 height 4
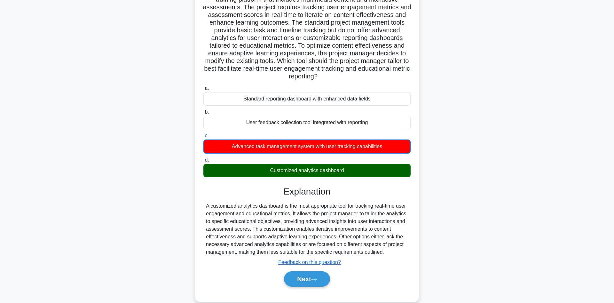
scroll to position [70, 0]
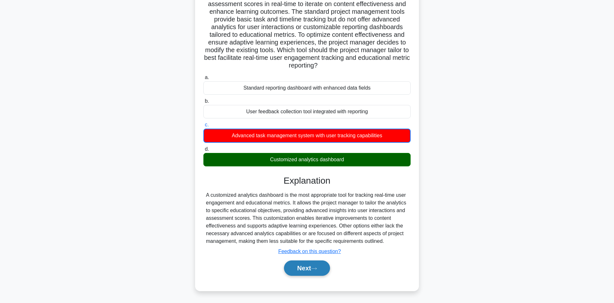
click at [306, 266] on button "Next" at bounding box center [307, 267] width 46 height 15
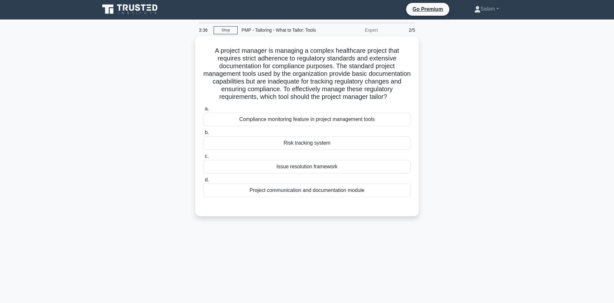
scroll to position [0, 0]
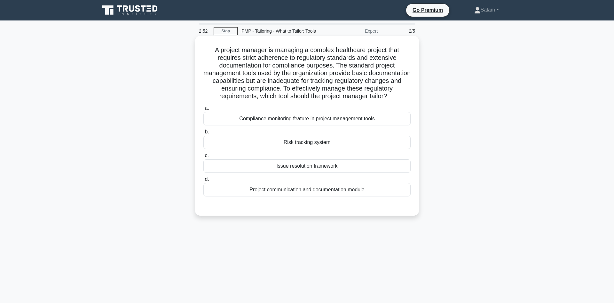
click at [335, 119] on div "Compliance monitoring feature in project management tools" at bounding box center [306, 118] width 207 height 13
click at [203, 110] on input "a. Compliance monitoring feature in project management tools" at bounding box center [203, 108] width 0 height 4
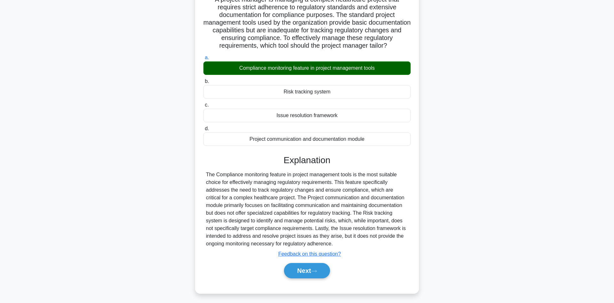
scroll to position [54, 0]
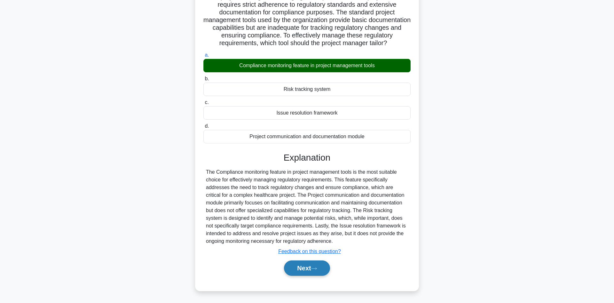
click at [314, 265] on button "Next" at bounding box center [307, 267] width 46 height 15
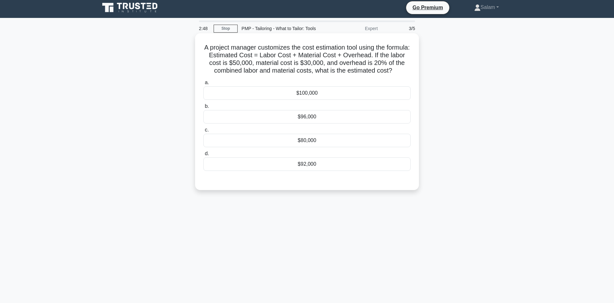
scroll to position [0, 0]
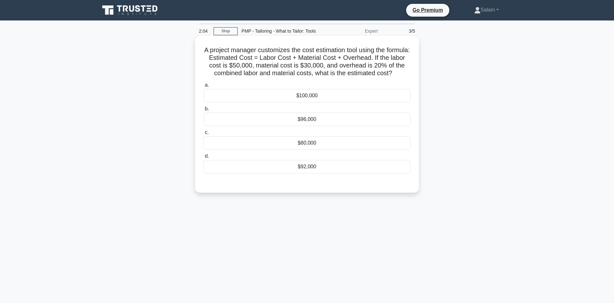
click at [320, 119] on div "$96,000" at bounding box center [306, 119] width 207 height 13
click at [203, 111] on input "b. $96,000" at bounding box center [203, 109] width 0 height 4
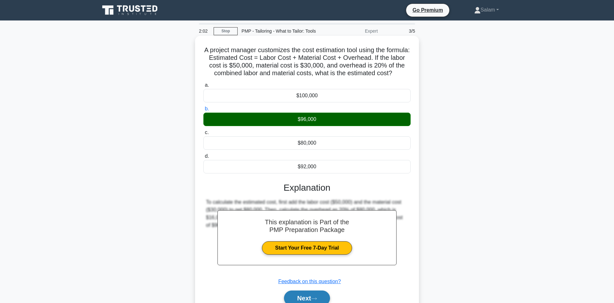
click at [307, 294] on button "Next" at bounding box center [307, 297] width 46 height 15
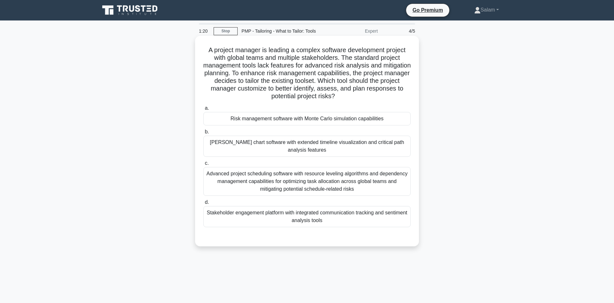
click at [334, 120] on div "Risk management software with Monte Carlo simulation capabilities" at bounding box center [306, 118] width 207 height 13
click at [203, 110] on input "a. Risk management software with Monte Carlo simulation capabilities" at bounding box center [203, 108] width 0 height 4
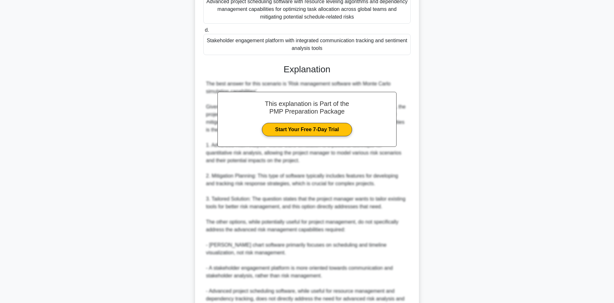
scroll to position [261, 0]
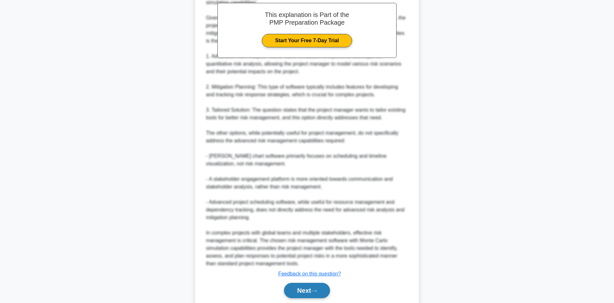
click at [313, 288] on button "Next" at bounding box center [307, 290] width 46 height 15
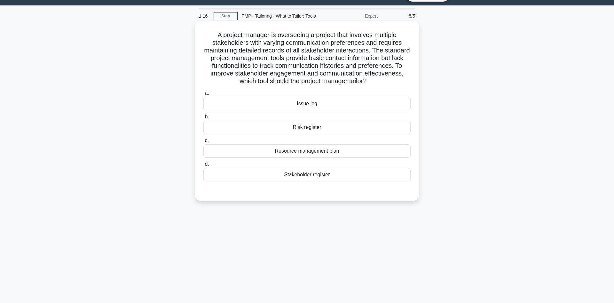
scroll to position [0, 0]
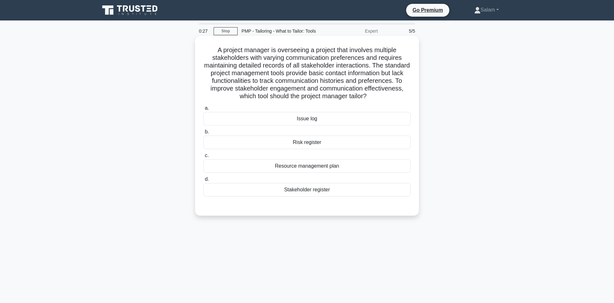
click at [312, 191] on div "Stakeholder register" at bounding box center [306, 189] width 207 height 13
click at [203, 181] on input "d. Stakeholder register" at bounding box center [203, 179] width 0 height 4
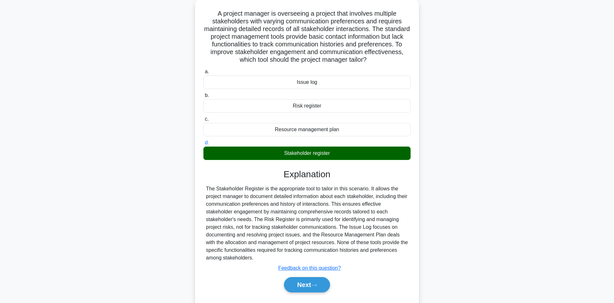
scroll to position [54, 0]
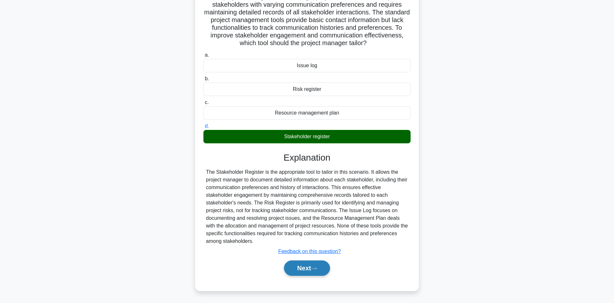
click at [306, 267] on button "Next" at bounding box center [307, 267] width 46 height 15
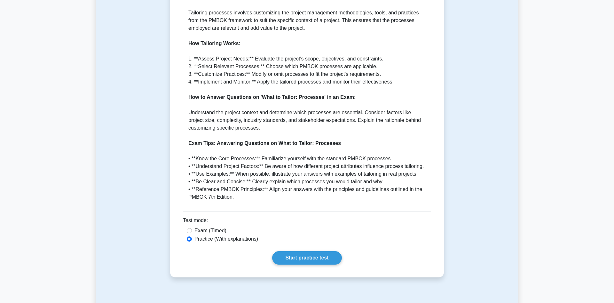
scroll to position [391, 0]
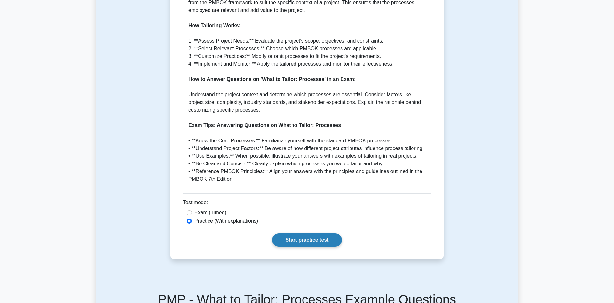
click at [305, 233] on link "Start practice test" at bounding box center [306, 239] width 69 height 13
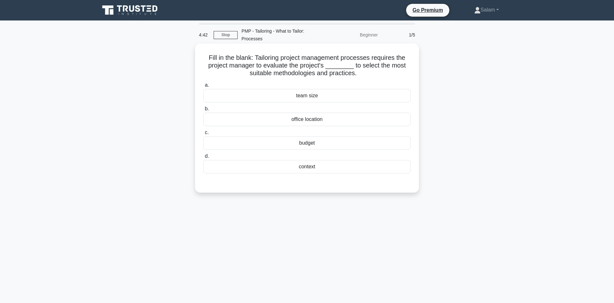
click at [313, 167] on div "context" at bounding box center [306, 166] width 207 height 13
click at [203, 158] on input "d. context" at bounding box center [203, 156] width 0 height 4
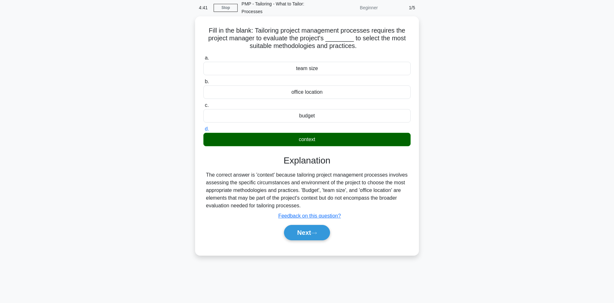
scroll to position [43, 0]
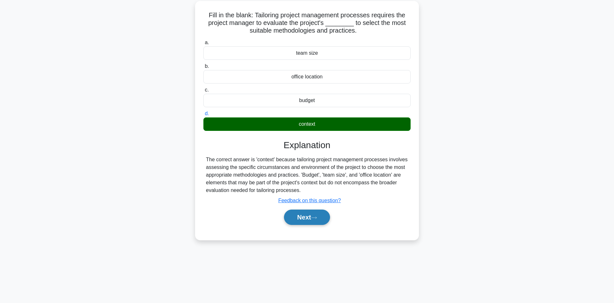
click at [313, 217] on button "Next" at bounding box center [307, 217] width 46 height 15
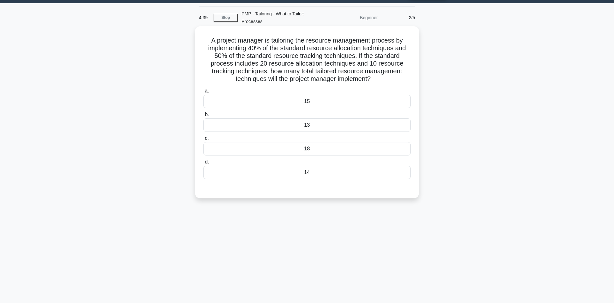
scroll to position [0, 0]
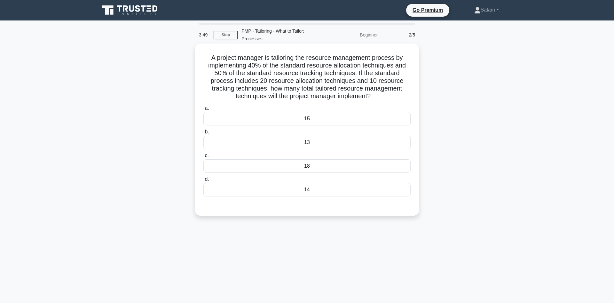
click at [319, 193] on div "14" at bounding box center [306, 189] width 207 height 13
click at [203, 181] on input "d. 14" at bounding box center [203, 179] width 0 height 4
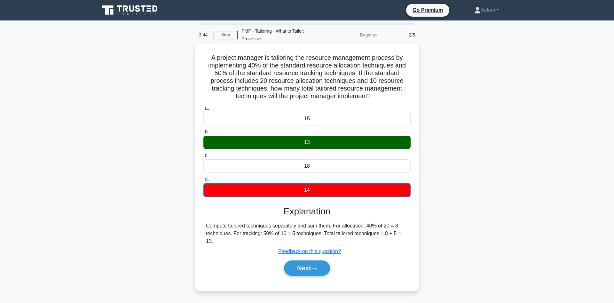
scroll to position [33, 0]
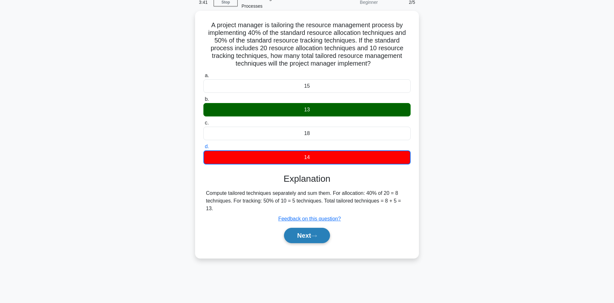
click at [310, 236] on button "Next" at bounding box center [307, 235] width 46 height 15
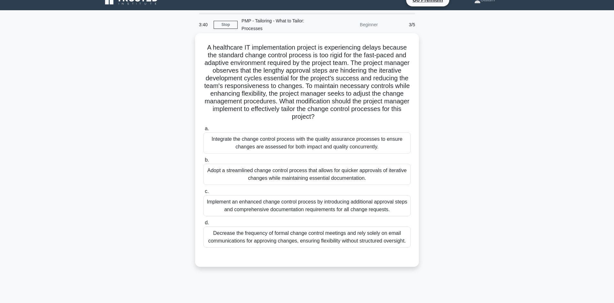
scroll to position [0, 0]
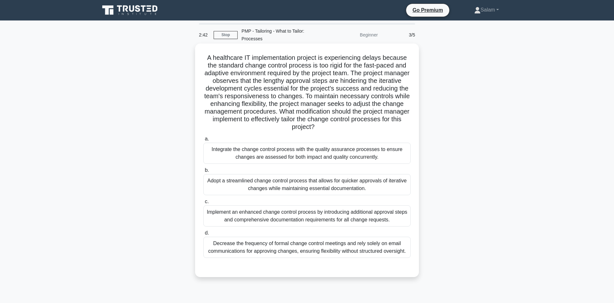
click at [345, 189] on div "Adopt a streamlined change control process that allows for quicker approvals of…" at bounding box center [306, 184] width 207 height 21
click at [203, 172] on input "b. Adopt a streamlined change control process that allows for quicker approvals…" at bounding box center [203, 170] width 0 height 4
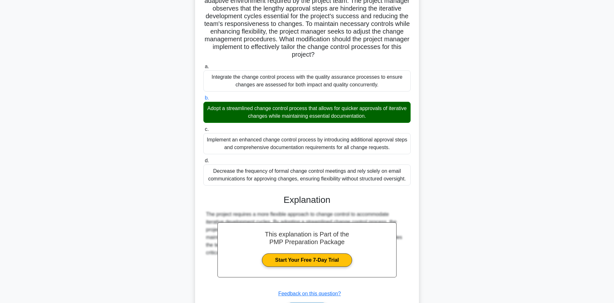
scroll to position [98, 0]
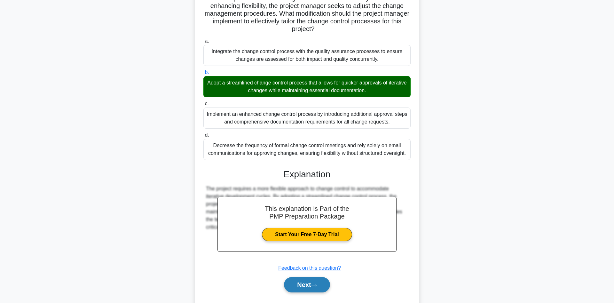
click at [313, 282] on button "Next" at bounding box center [307, 284] width 46 height 15
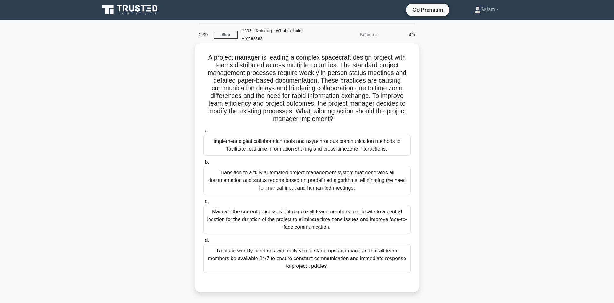
scroll to position [0, 0]
click at [324, 146] on div "Implement digital collaboration tools and asynchronous communication methods to…" at bounding box center [306, 145] width 207 height 21
click at [203, 133] on input "a. Implement digital collaboration tools and asynchronous communication methods…" at bounding box center [203, 131] width 0 height 4
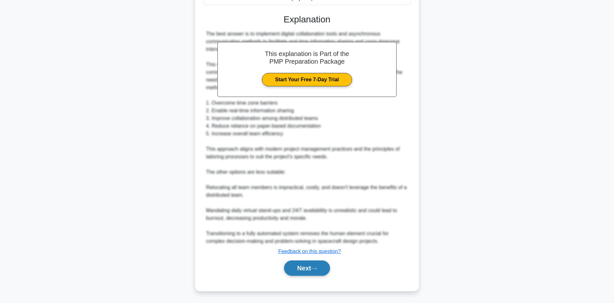
click at [298, 269] on button "Next" at bounding box center [307, 267] width 46 height 15
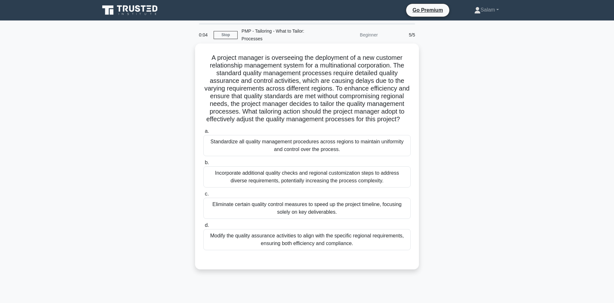
click at [304, 146] on div "Standardize all quality management procedures across regions to maintain unifor…" at bounding box center [306, 145] width 207 height 21
click at [203, 133] on input "a. Standardize all quality management procedures across regions to maintain uni…" at bounding box center [203, 131] width 0 height 4
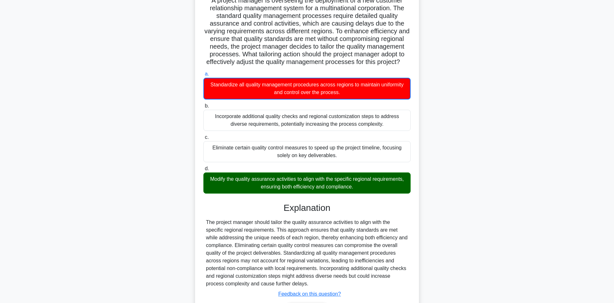
scroll to position [98, 0]
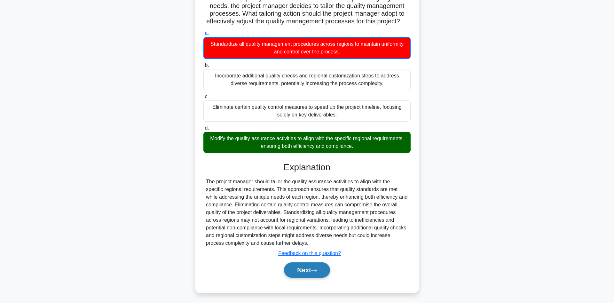
click at [313, 271] on button "Next" at bounding box center [307, 269] width 46 height 15
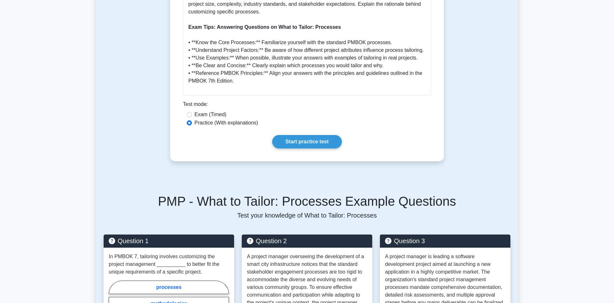
scroll to position [489, 0]
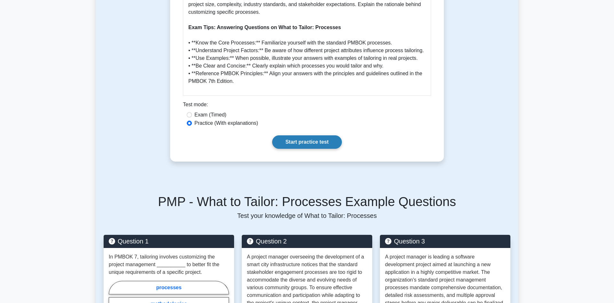
click at [313, 135] on link "Start practice test" at bounding box center [306, 141] width 69 height 13
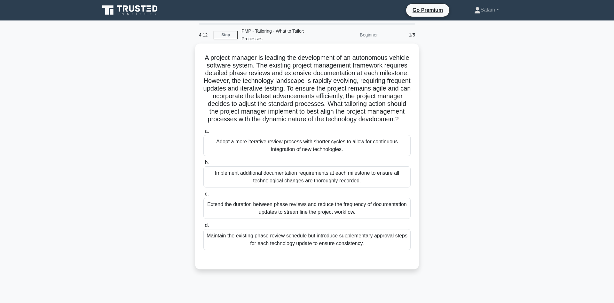
click at [315, 145] on div "Adopt a more iterative review process with shorter cycles to allow for continuo…" at bounding box center [306, 145] width 207 height 21
click at [203, 133] on input "a. Adopt a more iterative review process with shorter cycles to allow for conti…" at bounding box center [203, 131] width 0 height 4
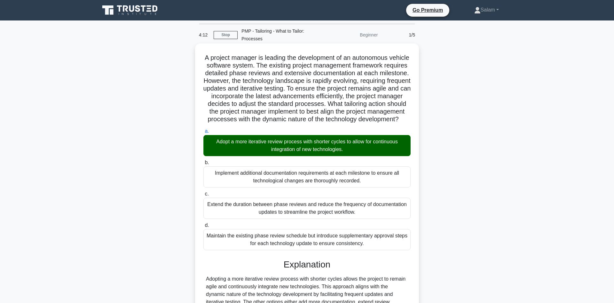
scroll to position [77, 0]
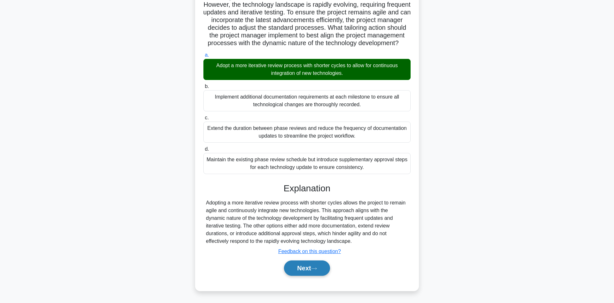
click at [305, 264] on button "Next" at bounding box center [307, 267] width 46 height 15
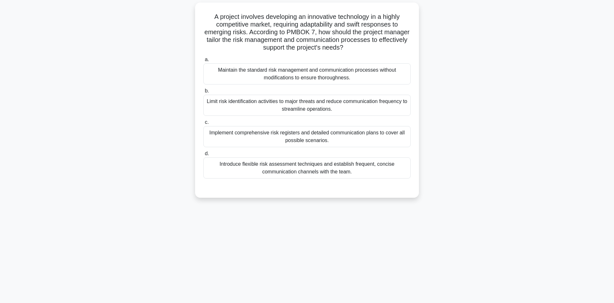
scroll to position [0, 0]
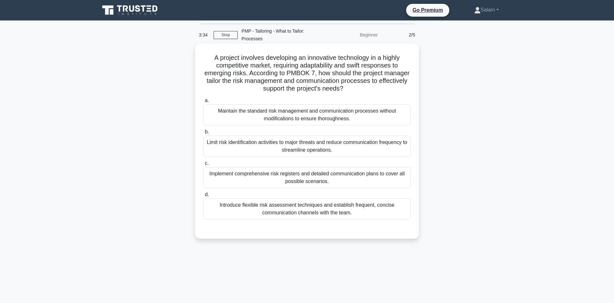
click at [312, 211] on div "Introduce flexible risk assessment techniques and establish frequent, concise c…" at bounding box center [306, 208] width 207 height 21
click at [203, 197] on input "d. Introduce flexible risk assessment techniques and establish frequent, concis…" at bounding box center [203, 195] width 0 height 4
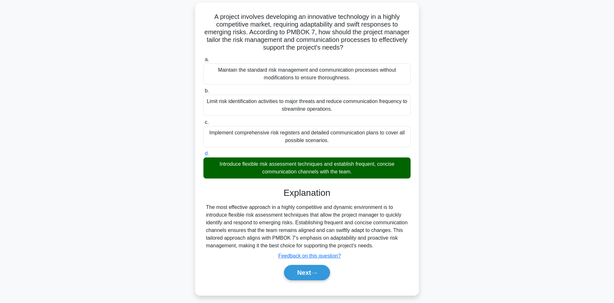
scroll to position [46, 0]
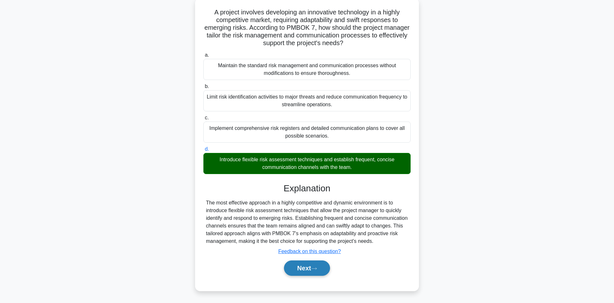
click at [312, 265] on button "Next" at bounding box center [307, 267] width 46 height 15
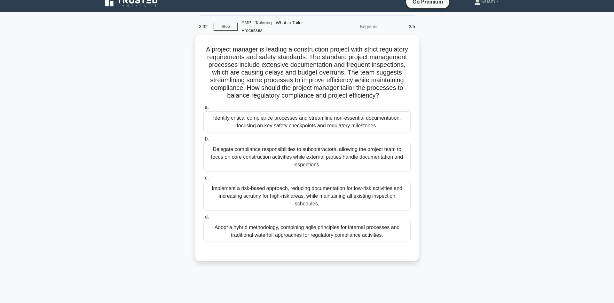
scroll to position [0, 0]
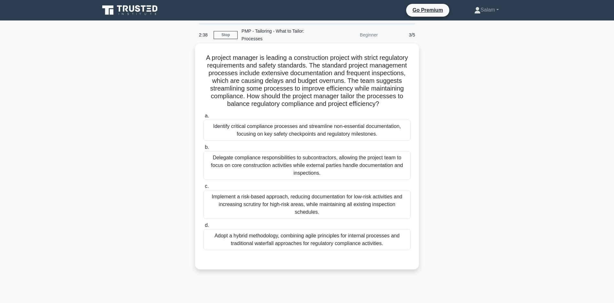
click at [307, 234] on div "Adopt a hybrid methodology, combining agile principles for internal processes a…" at bounding box center [306, 239] width 207 height 21
click at [203, 227] on input "d. Adopt a hybrid methodology, combining agile principles for internal processe…" at bounding box center [203, 225] width 0 height 4
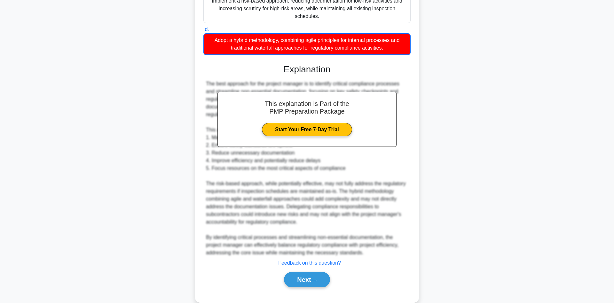
scroll to position [200, 0]
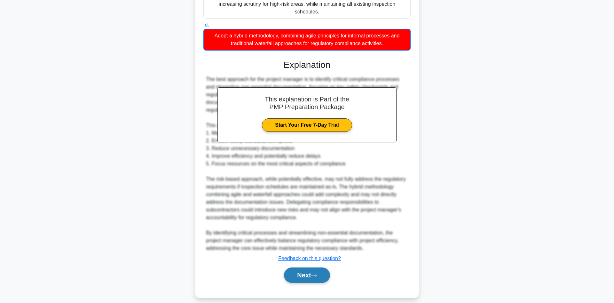
click at [305, 267] on button "Next" at bounding box center [307, 274] width 46 height 15
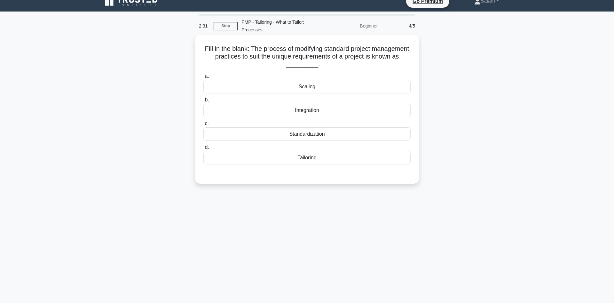
scroll to position [0, 0]
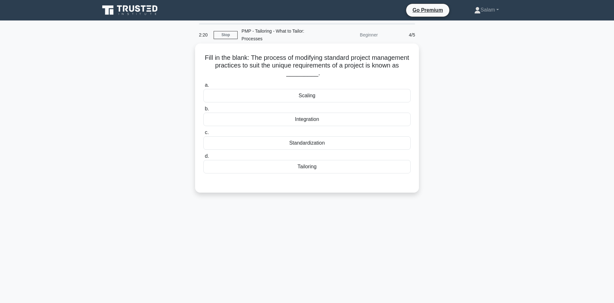
click at [329, 166] on div "Tailoring" at bounding box center [306, 166] width 207 height 13
click at [203, 158] on input "d. Tailoring" at bounding box center [203, 156] width 0 height 4
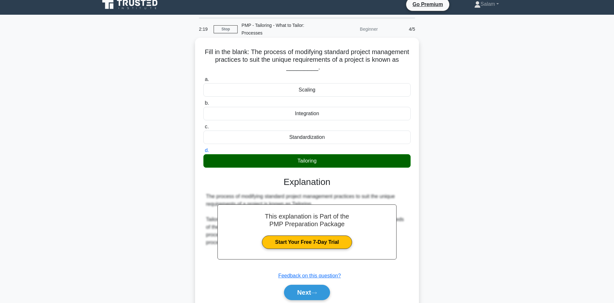
scroll to position [43, 0]
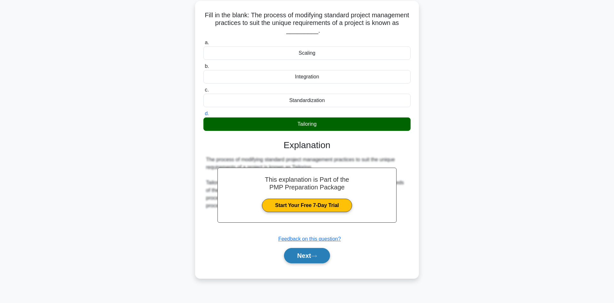
click at [301, 255] on button "Next" at bounding box center [307, 255] width 46 height 15
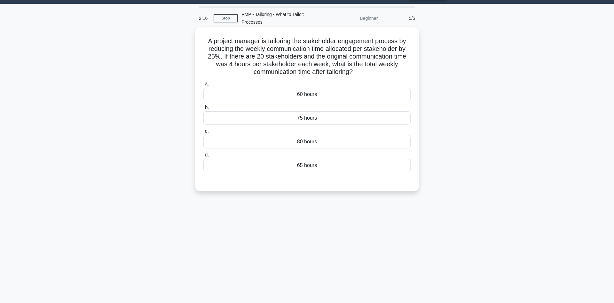
scroll to position [0, 0]
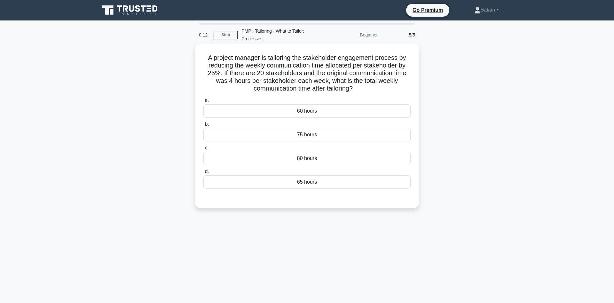
click at [310, 110] on div "60 hours" at bounding box center [306, 110] width 207 height 13
click at [203, 103] on input "a. 60 hours" at bounding box center [203, 101] width 0 height 4
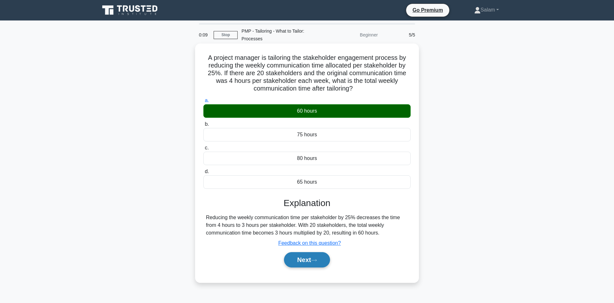
click at [304, 260] on button "Next" at bounding box center [307, 259] width 46 height 15
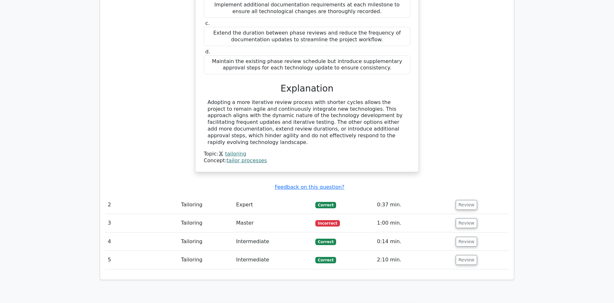
scroll to position [685, 0]
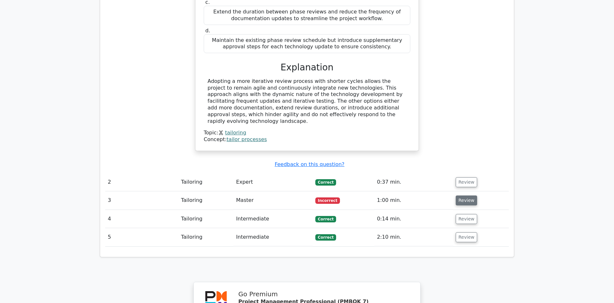
click at [463, 195] on button "Review" at bounding box center [467, 200] width 22 height 10
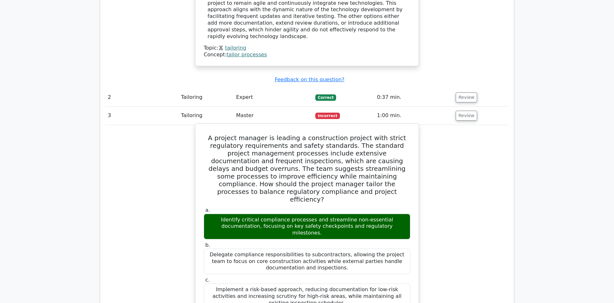
scroll to position [783, 0]
